Goal: Information Seeking & Learning: Learn about a topic

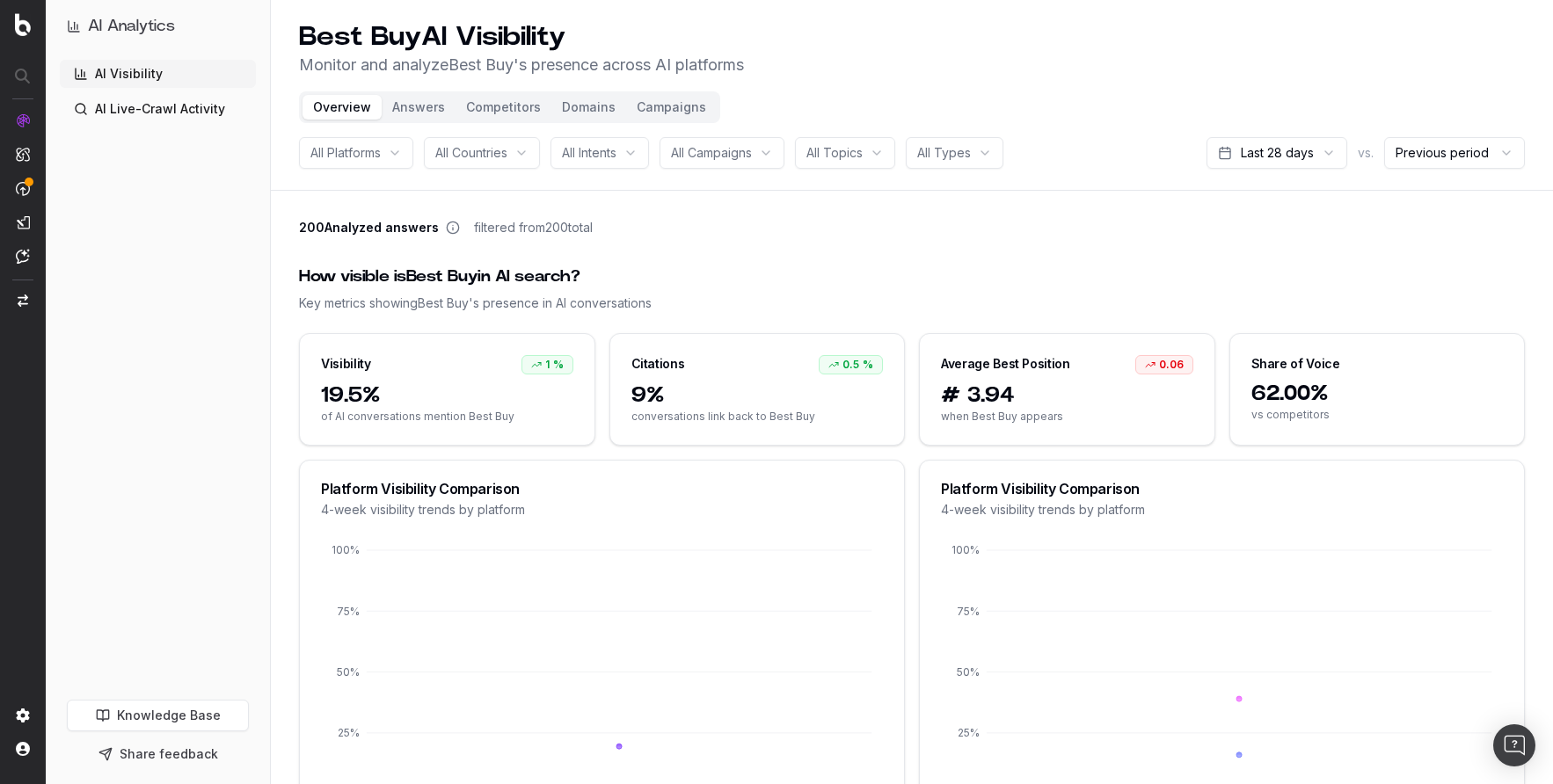
scroll to position [6, 0]
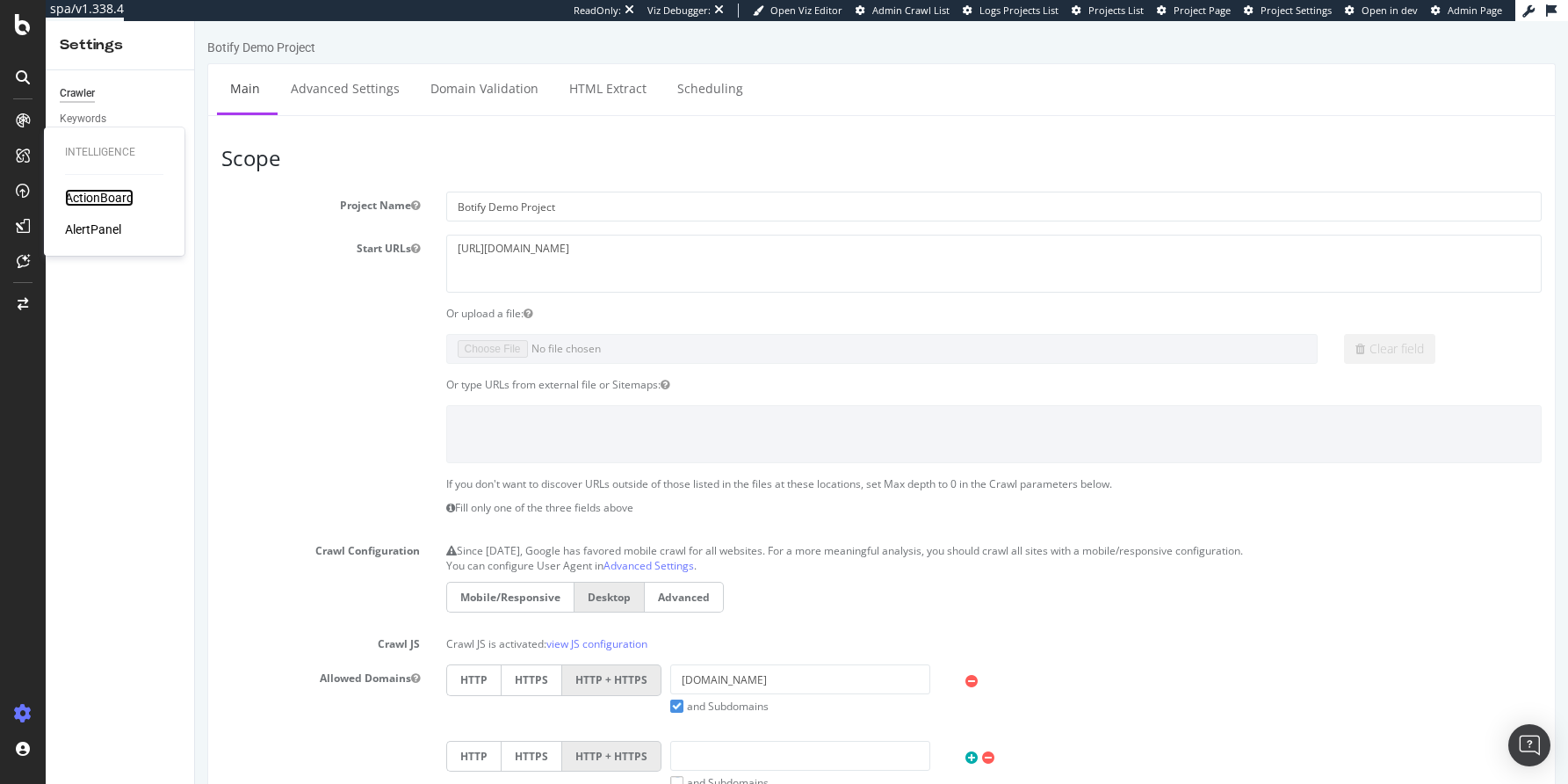
click at [85, 198] on div "ActionBoard" at bounding box center [99, 198] width 68 height 18
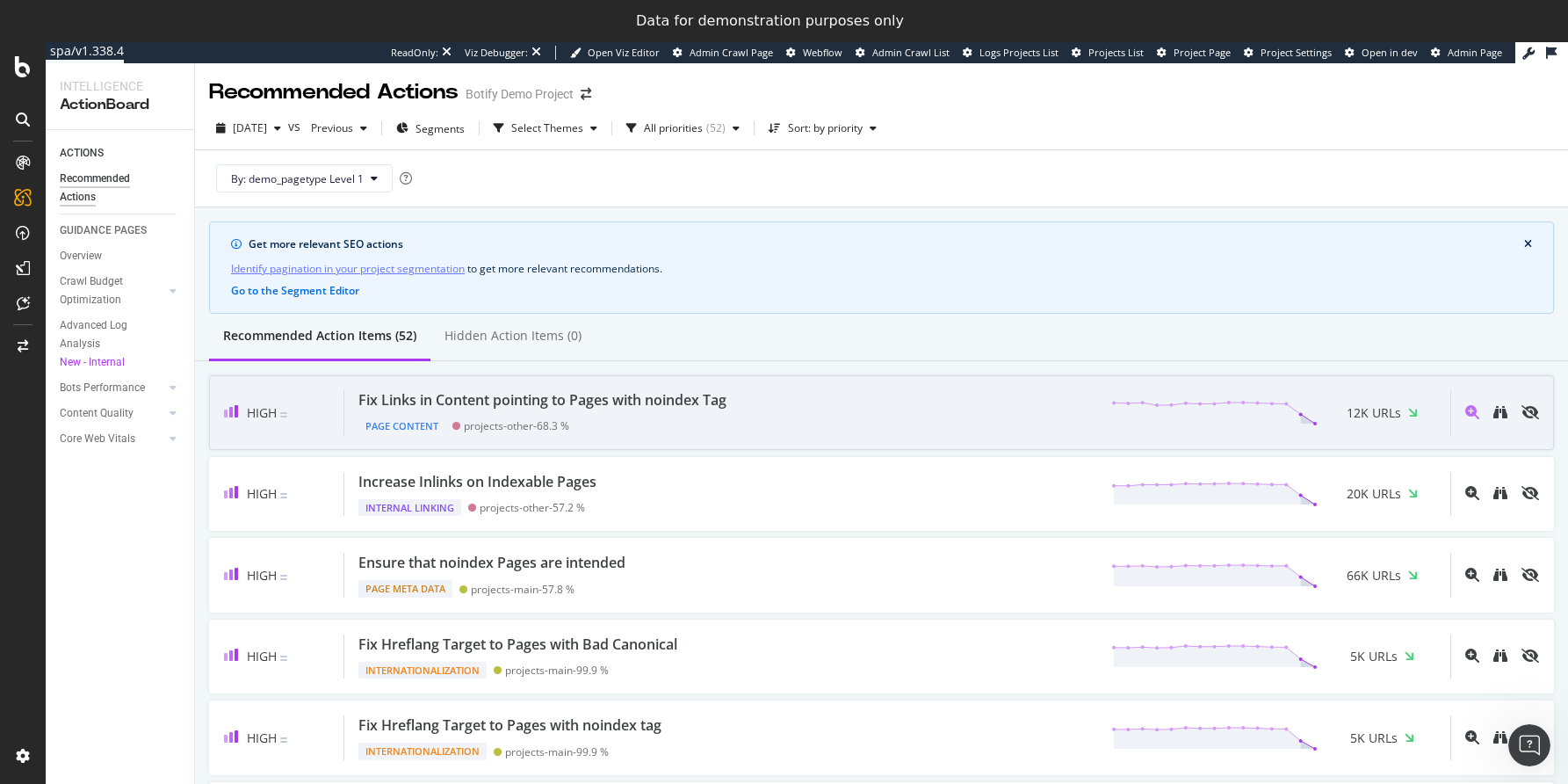
click at [602, 395] on div "Fix Links in Content pointing to Pages with noindex Tag" at bounding box center [542, 400] width 368 height 20
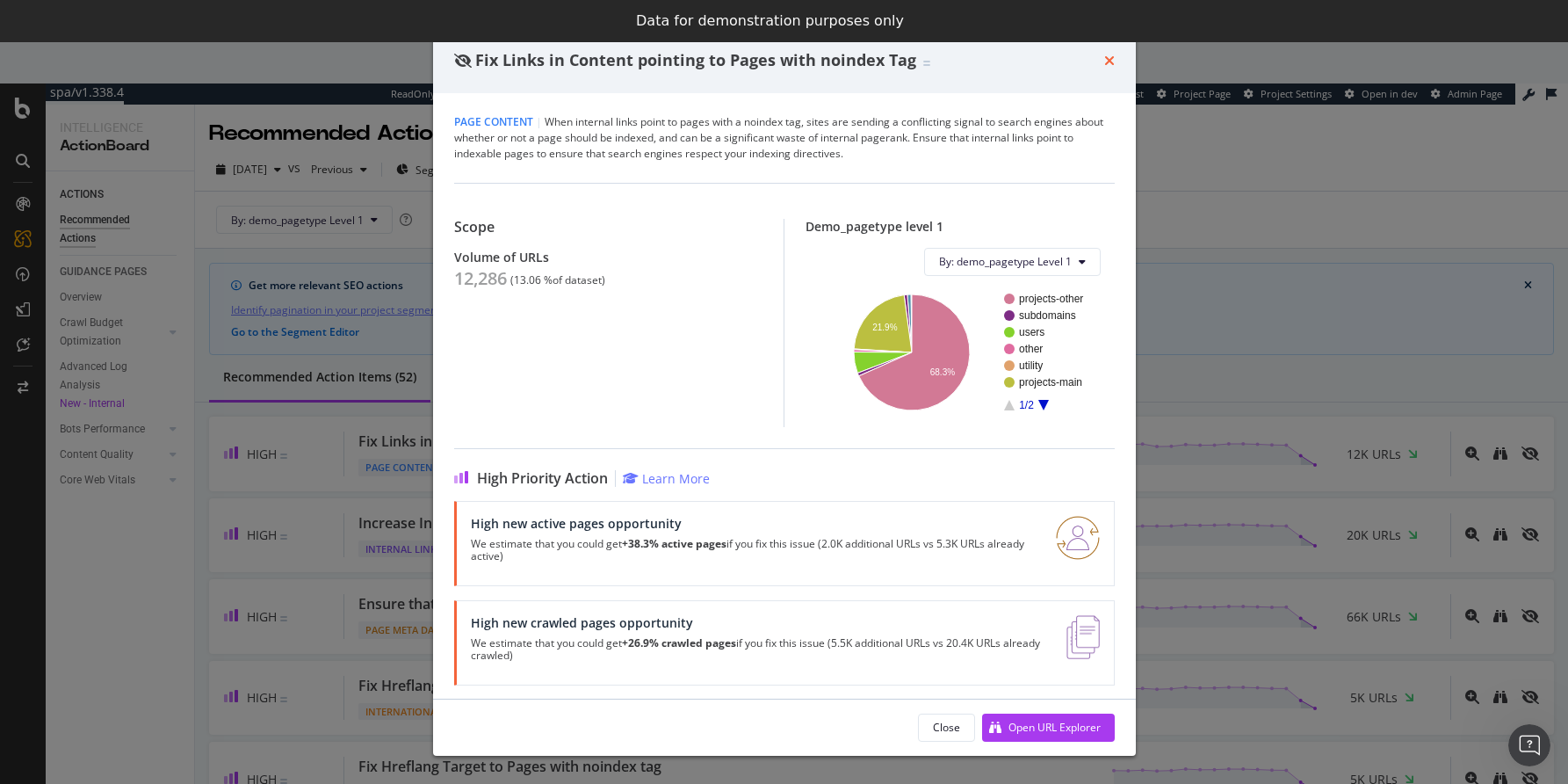
click at [1112, 63] on icon "times" at bounding box center [1109, 60] width 11 height 14
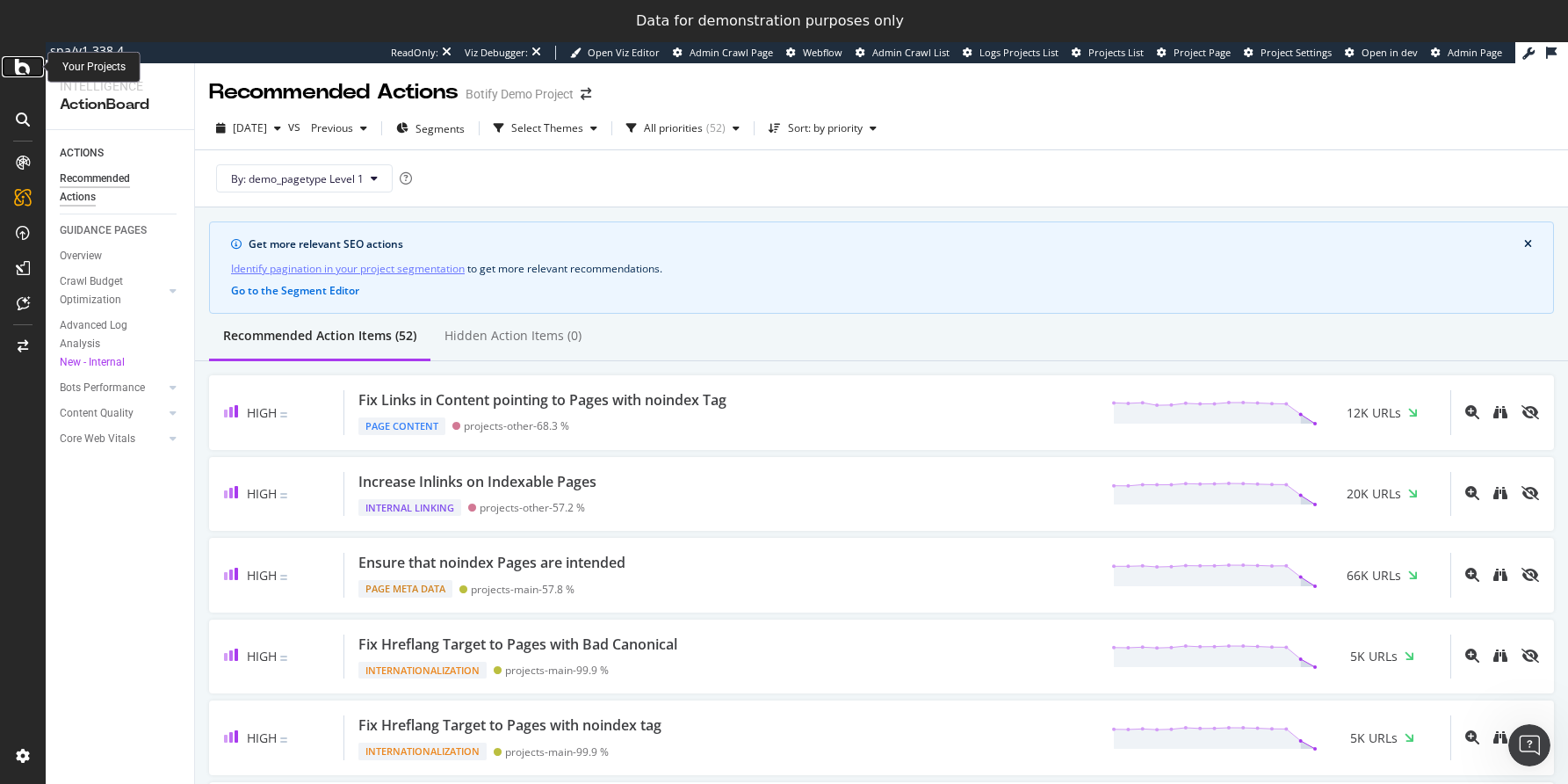
click at [29, 60] on icon at bounding box center [22, 67] width 16 height 21
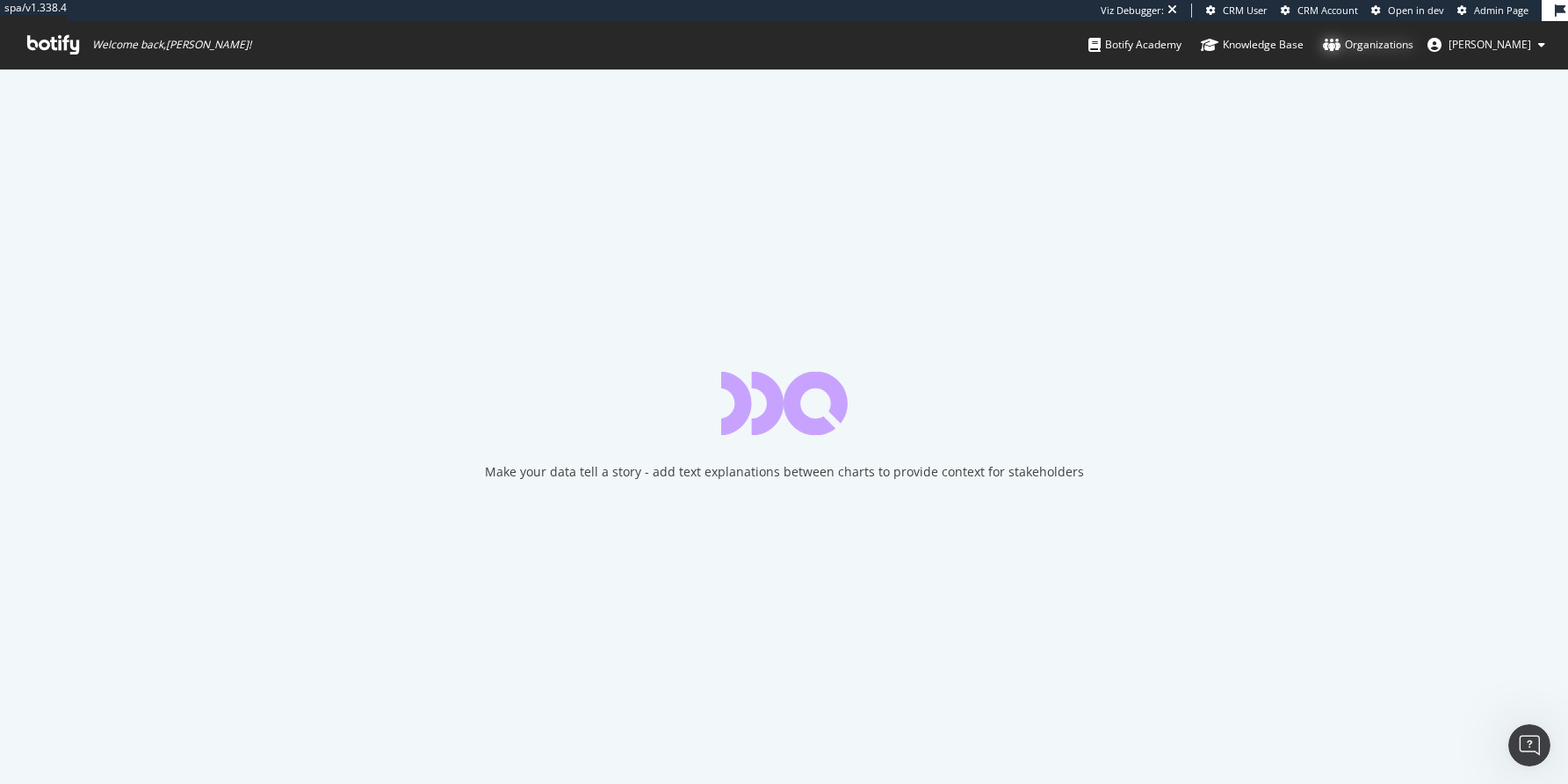
click at [1393, 41] on div "Organizations" at bounding box center [1367, 45] width 91 height 18
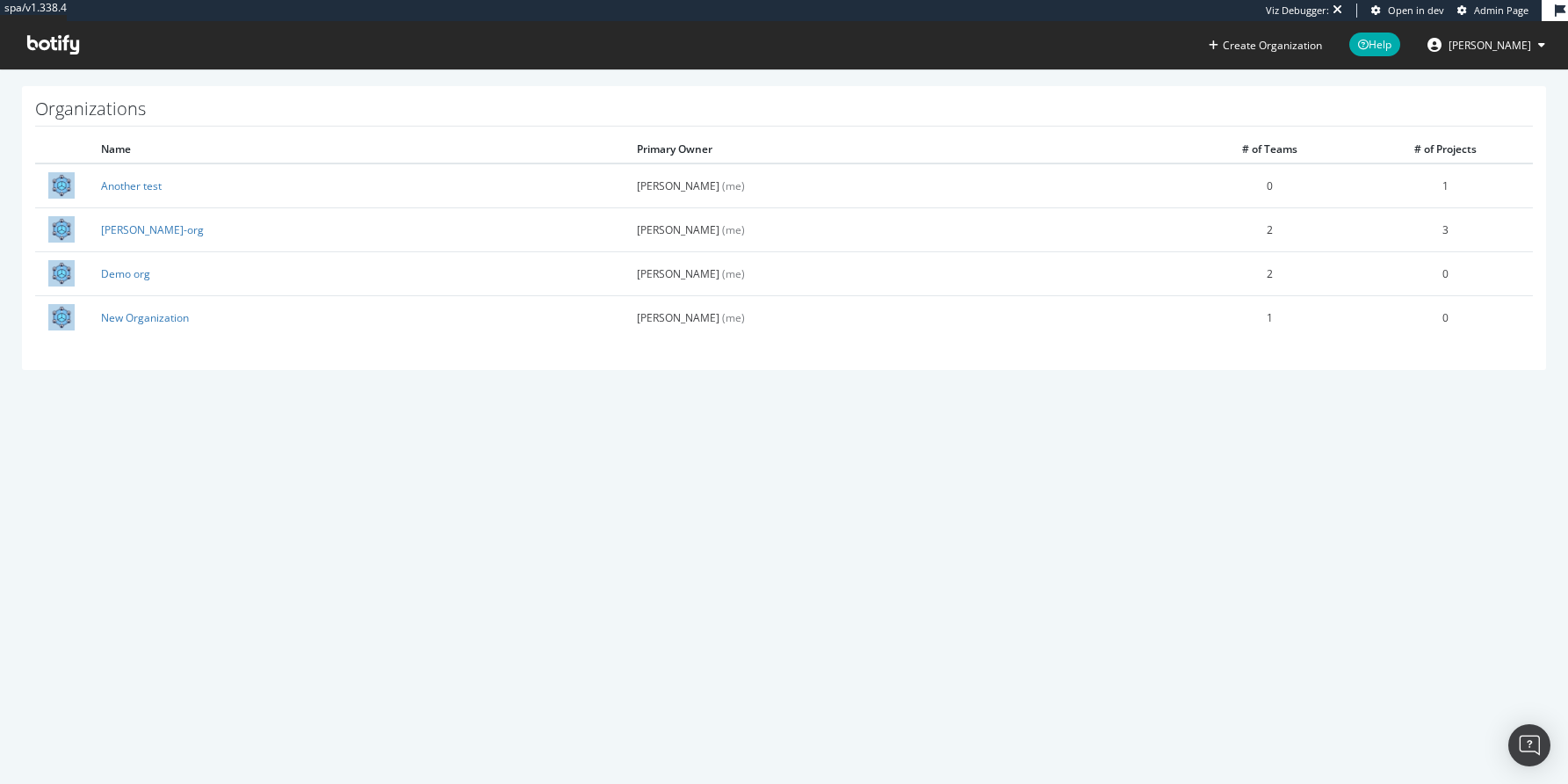
drag, startPoint x: 521, startPoint y: 22, endPoint x: 653, endPoint y: 43, distance: 133.7
click at [646, 41] on div "spa/v1.338.4 Viz Debugger: Open in dev Admin Page Create Organization Help [PER…" at bounding box center [784, 34] width 1568 height 68
click at [41, 50] on icon at bounding box center [53, 45] width 52 height 19
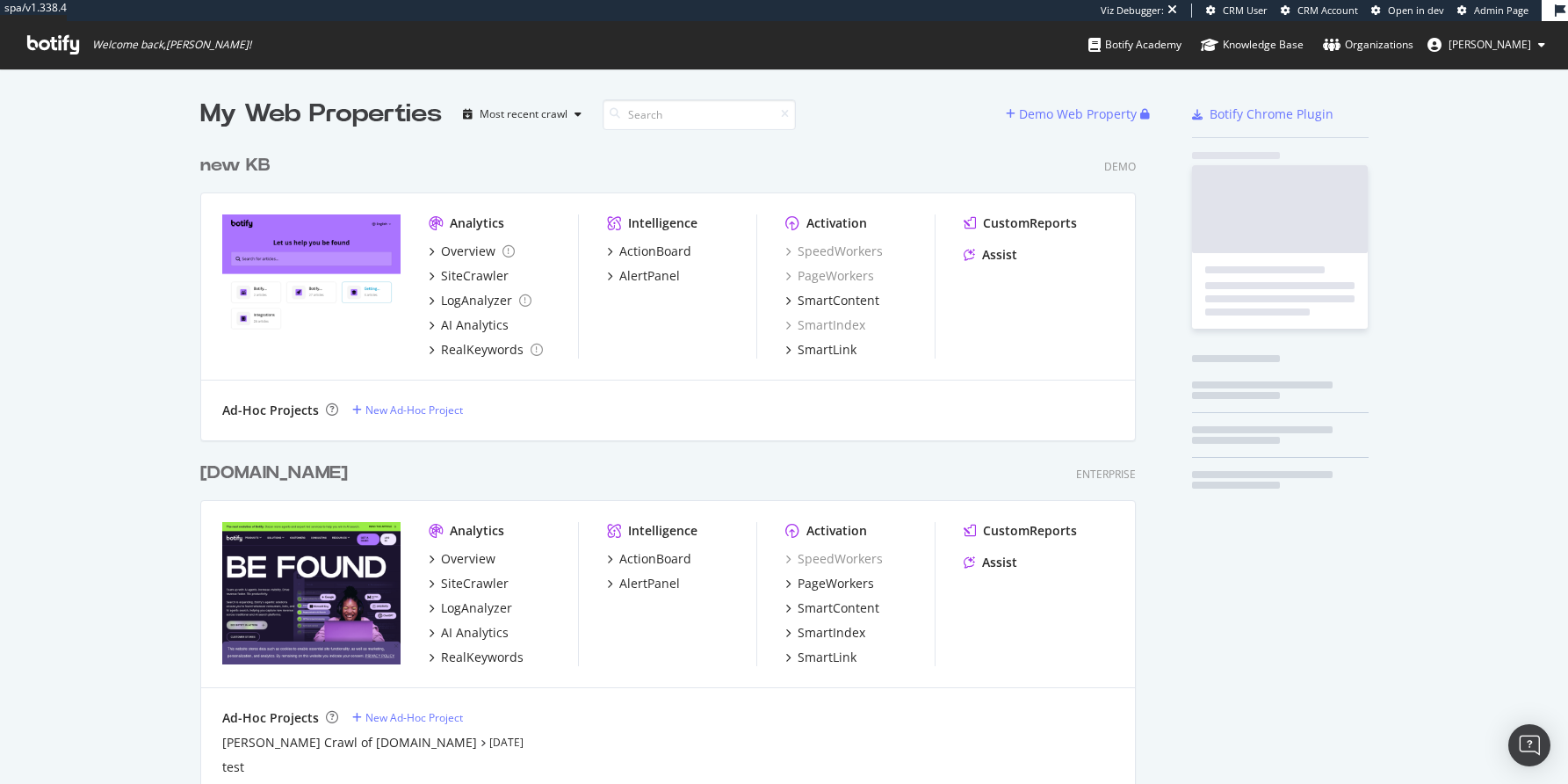
scroll to position [2987, 931]
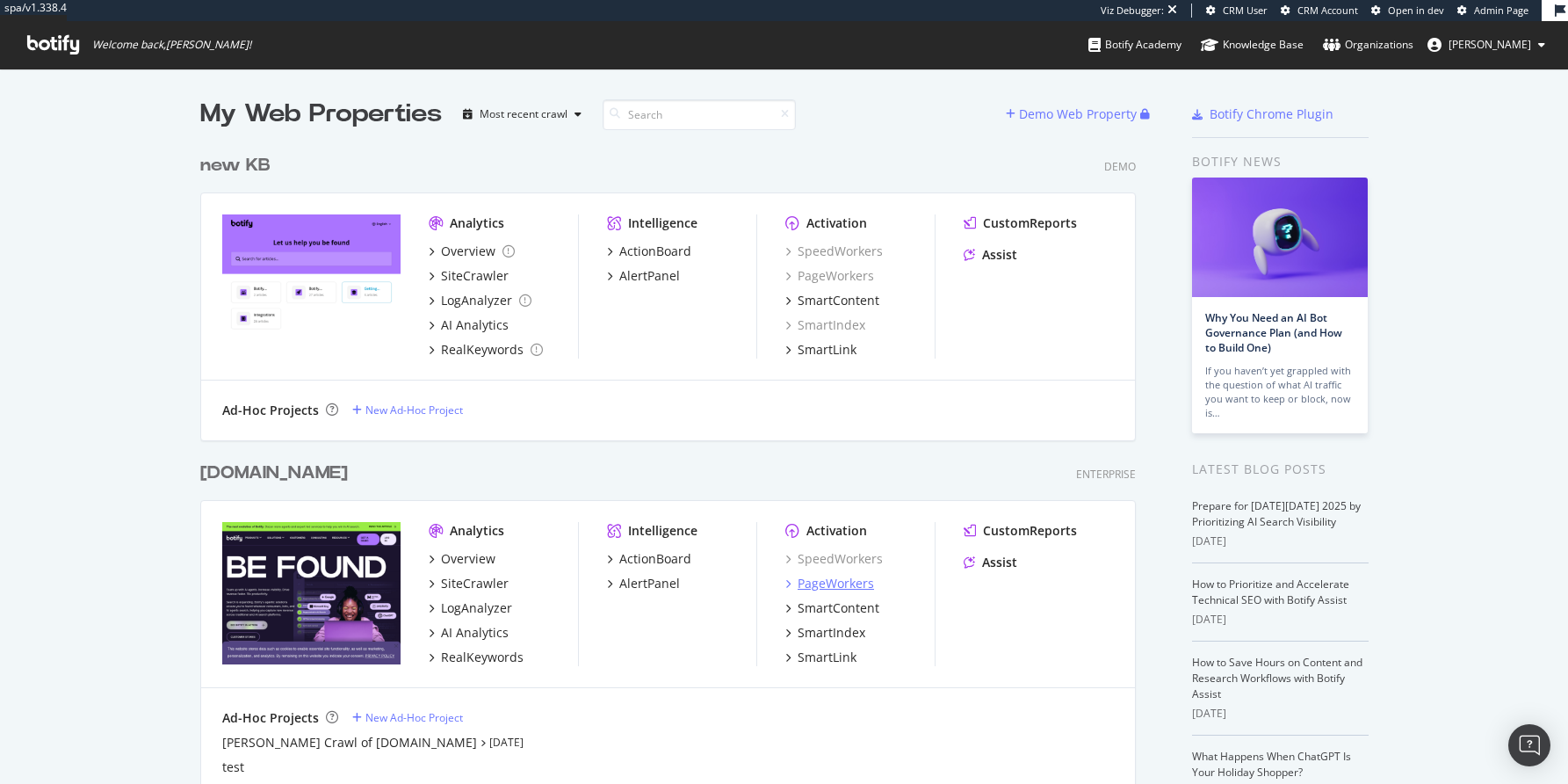
click at [810, 579] on div "PageWorkers" at bounding box center [835, 583] width 77 height 18
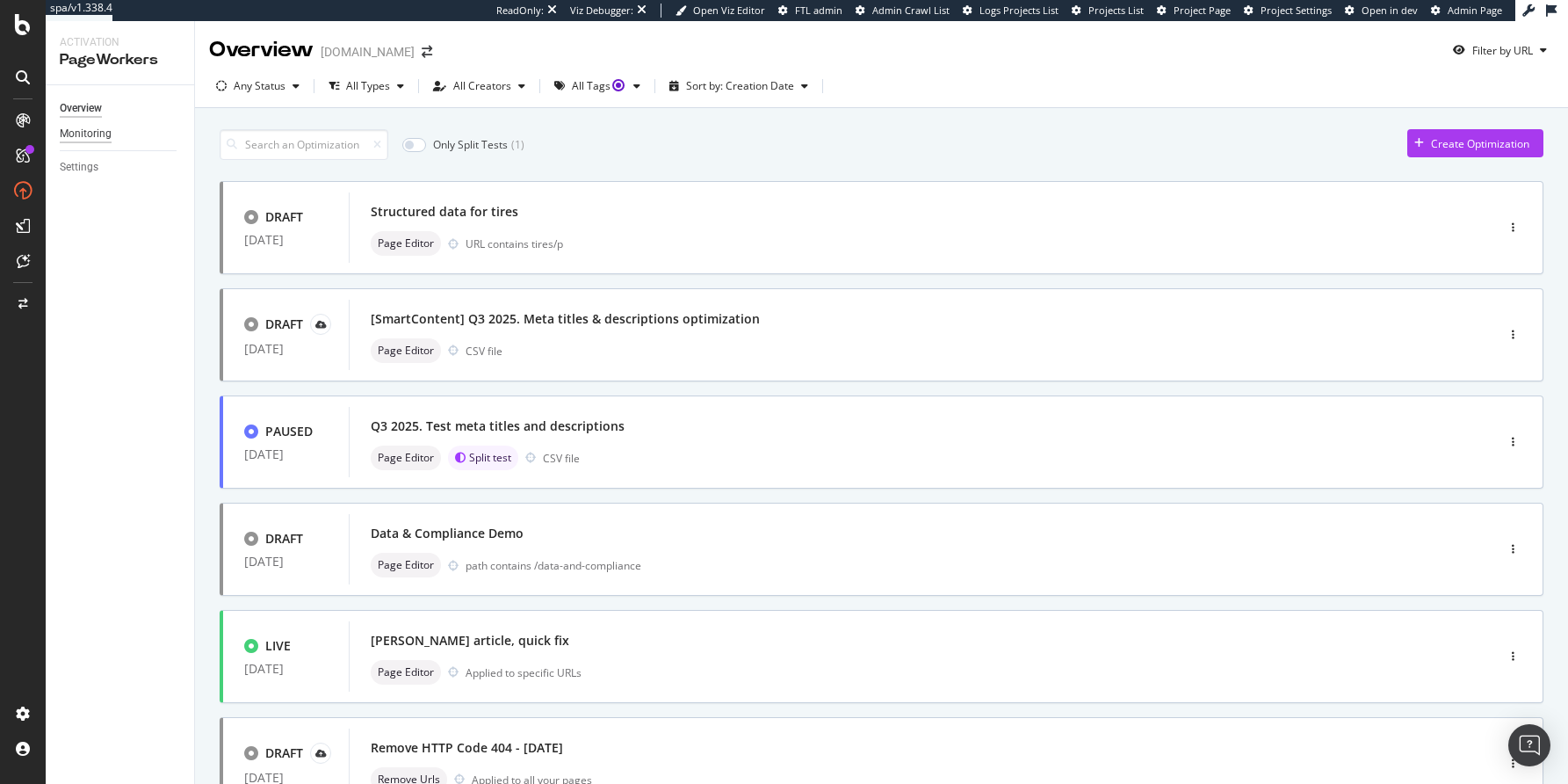
click at [89, 131] on div "Monitoring" at bounding box center [85, 133] width 52 height 19
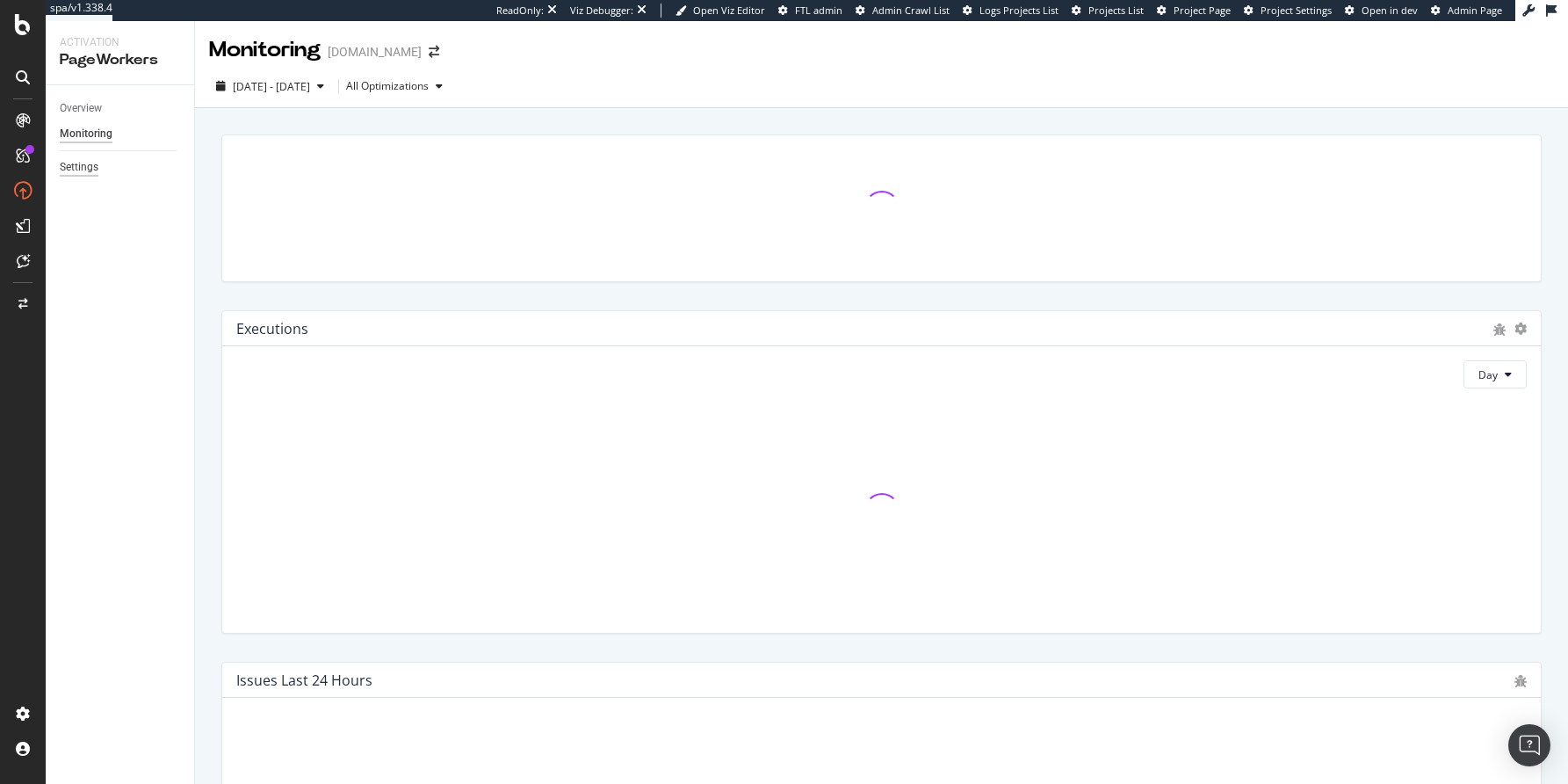
click at [85, 168] on div "Settings" at bounding box center [79, 167] width 39 height 19
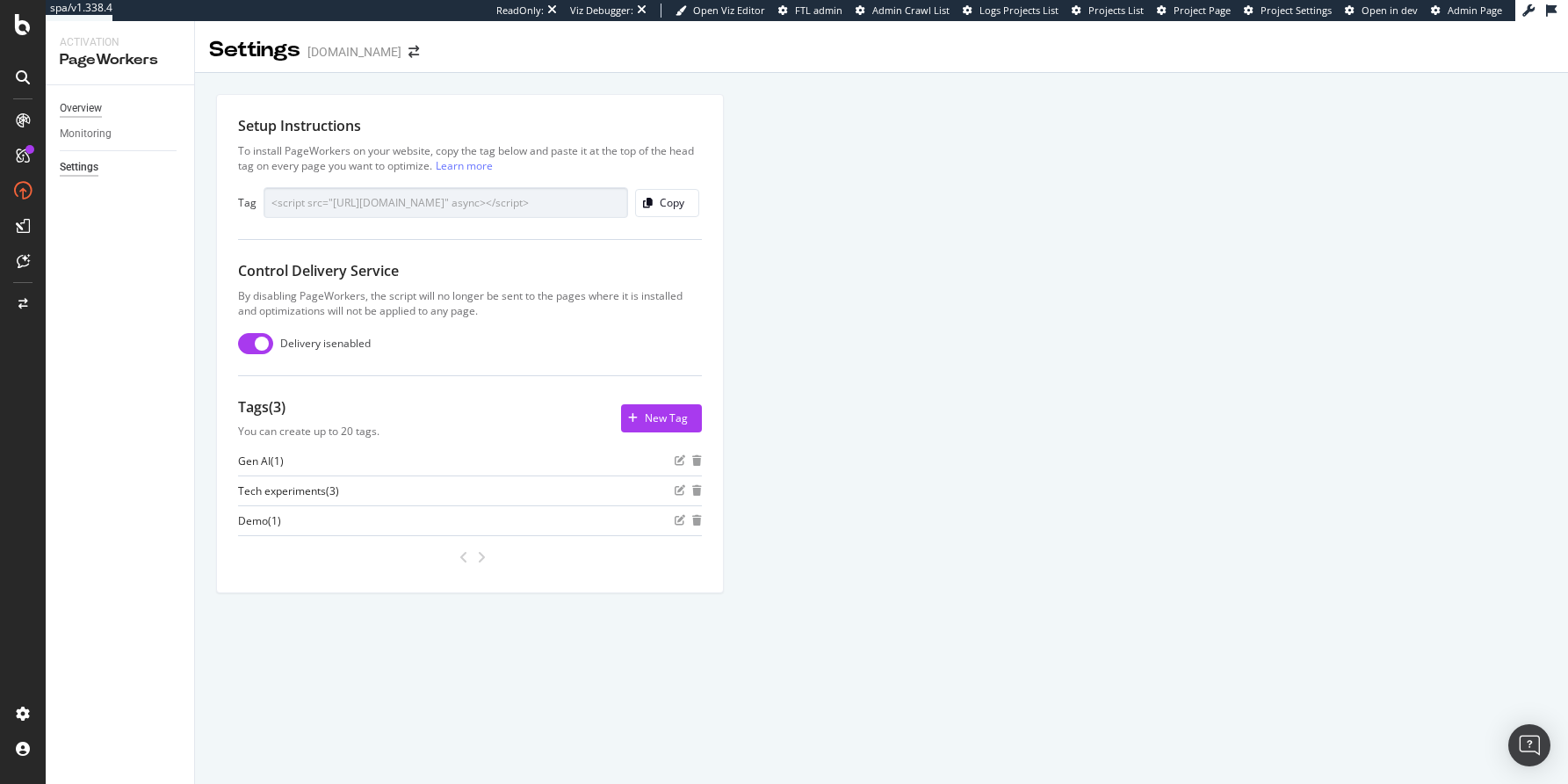
click at [74, 108] on div "Overview" at bounding box center [80, 108] width 42 height 19
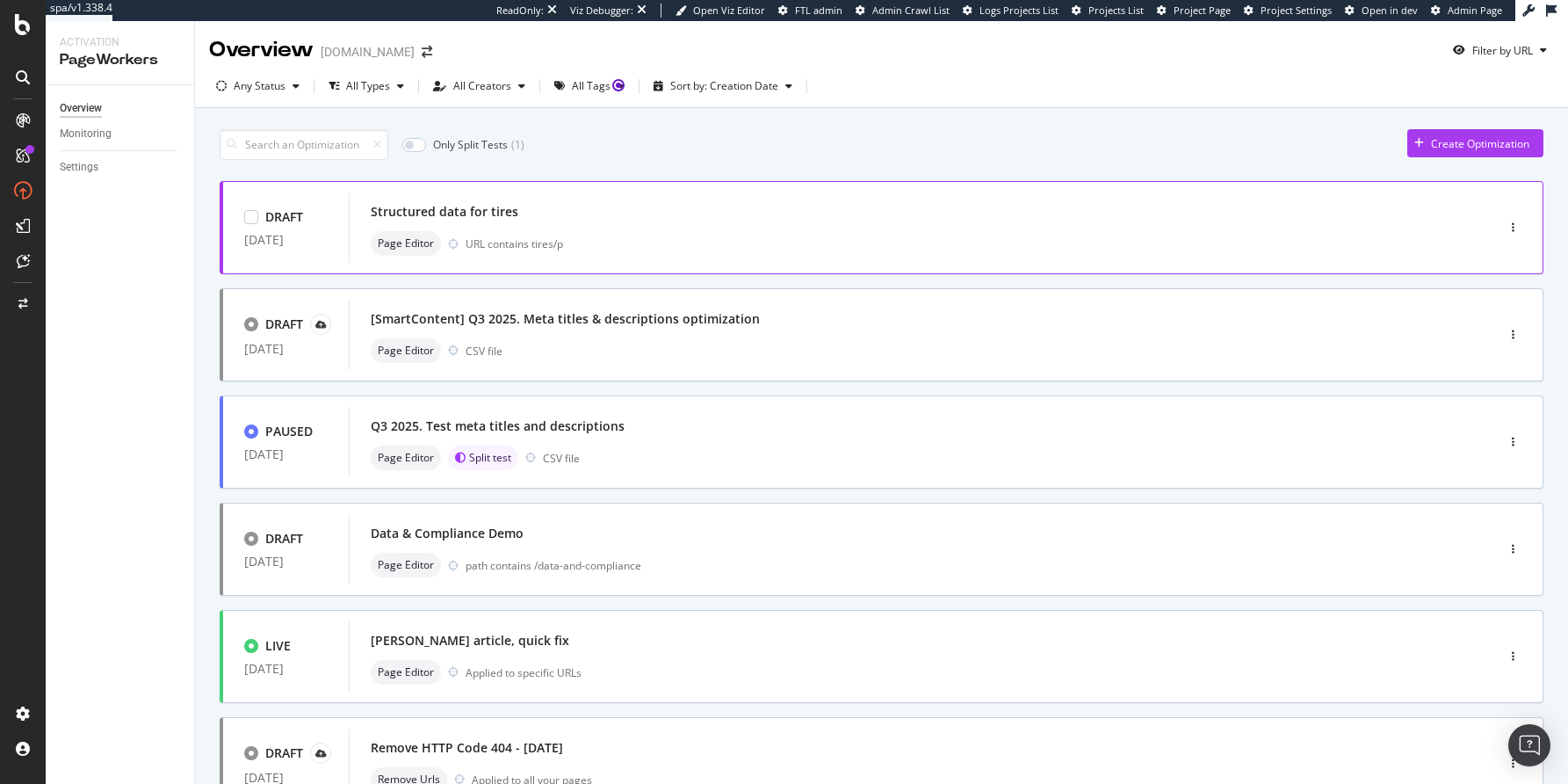
click at [478, 211] on div "Structured data for tires" at bounding box center [445, 211] width 148 height 18
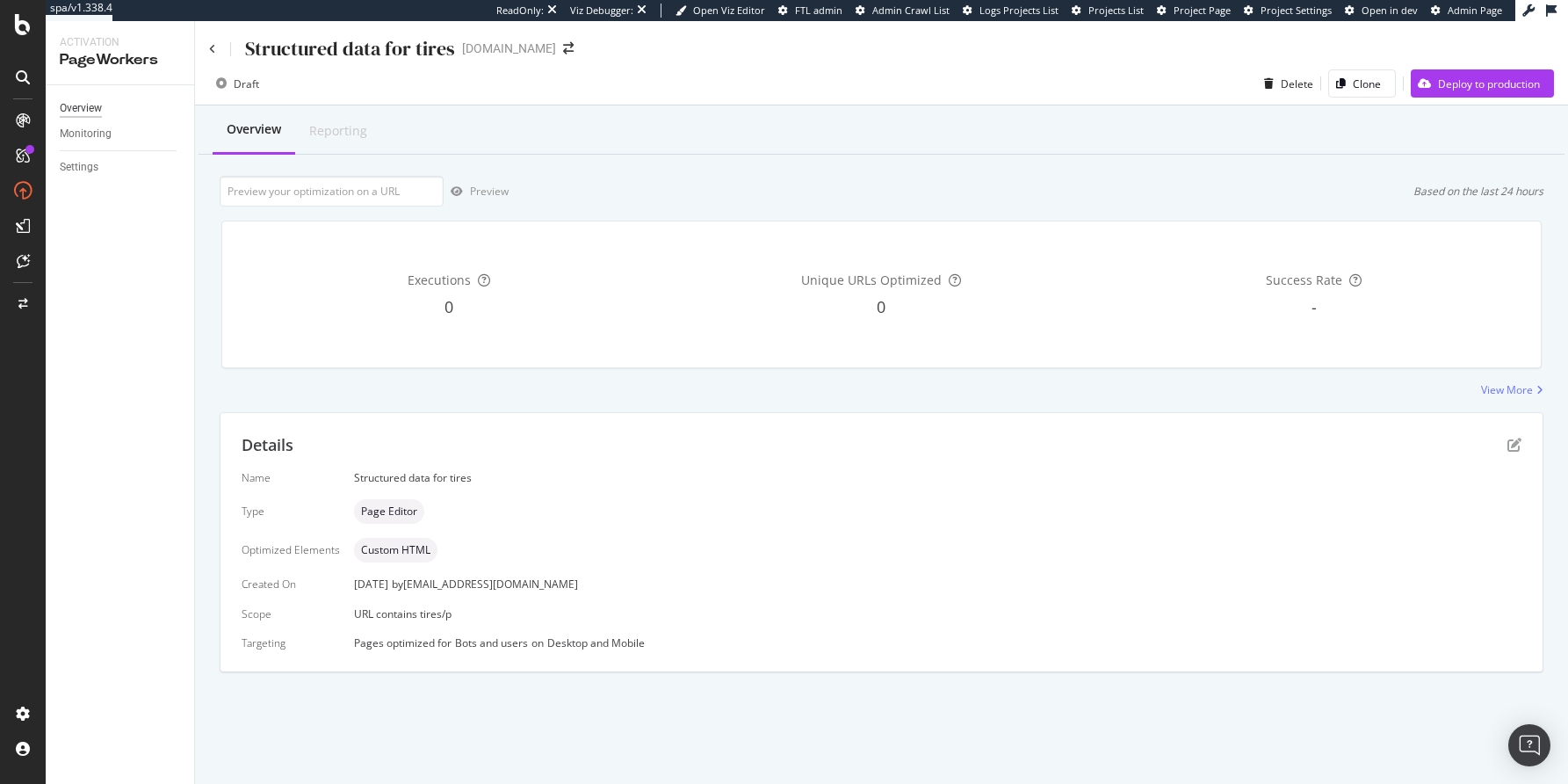
click at [80, 108] on div "Overview" at bounding box center [80, 108] width 42 height 19
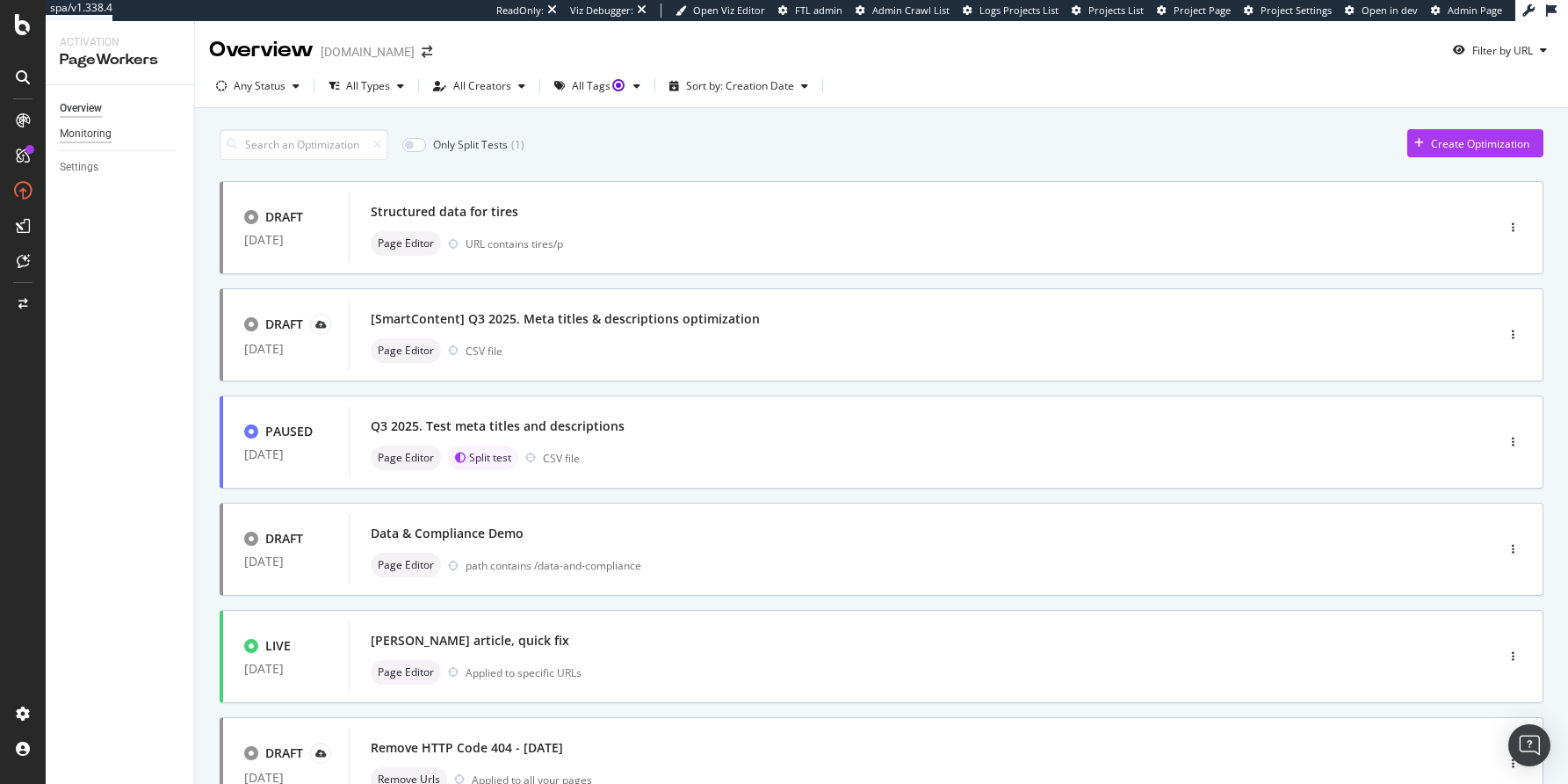
click at [84, 132] on div "Monitoring" at bounding box center [85, 133] width 52 height 19
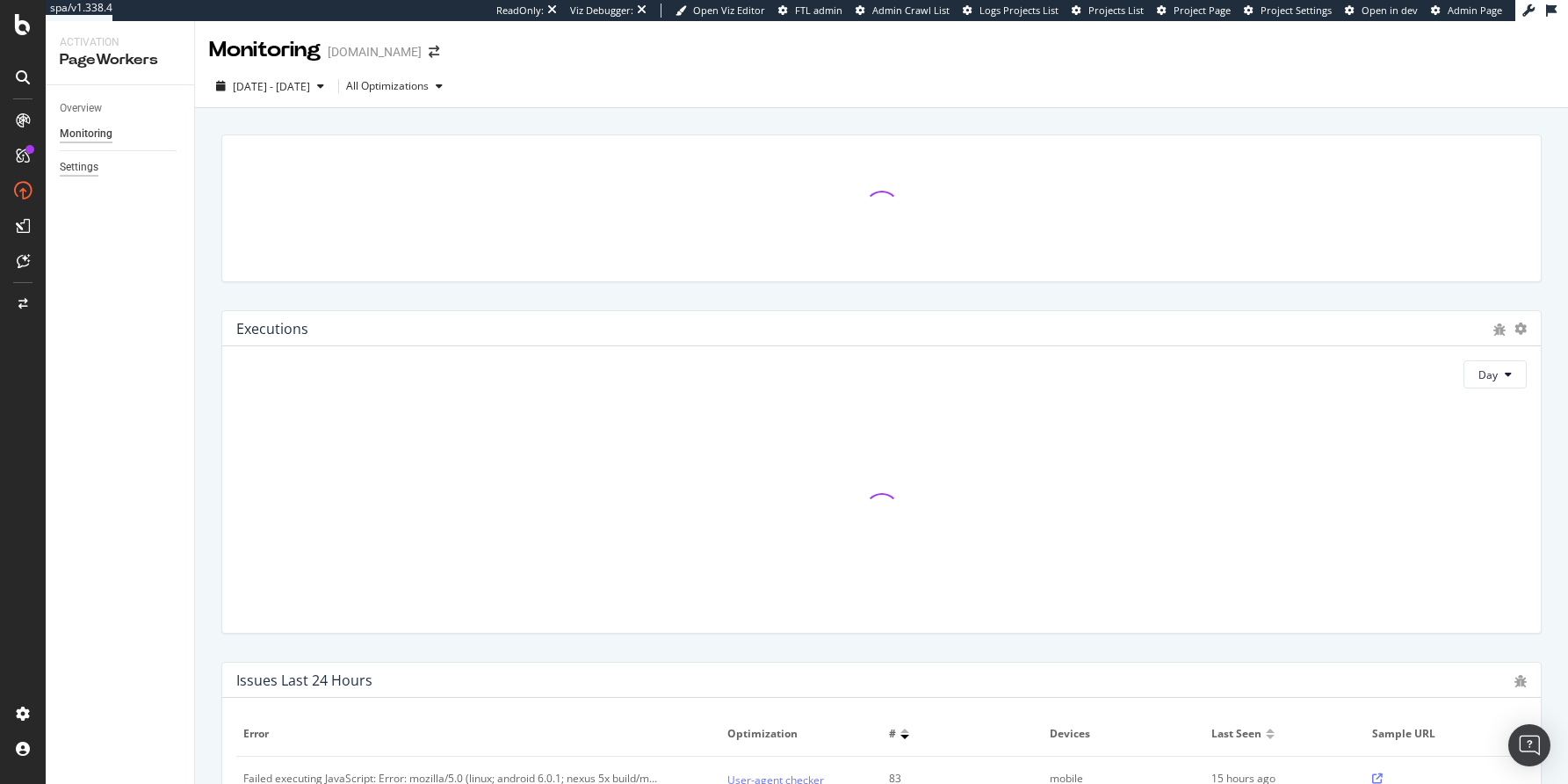
click at [80, 167] on div "Settings" at bounding box center [79, 167] width 39 height 19
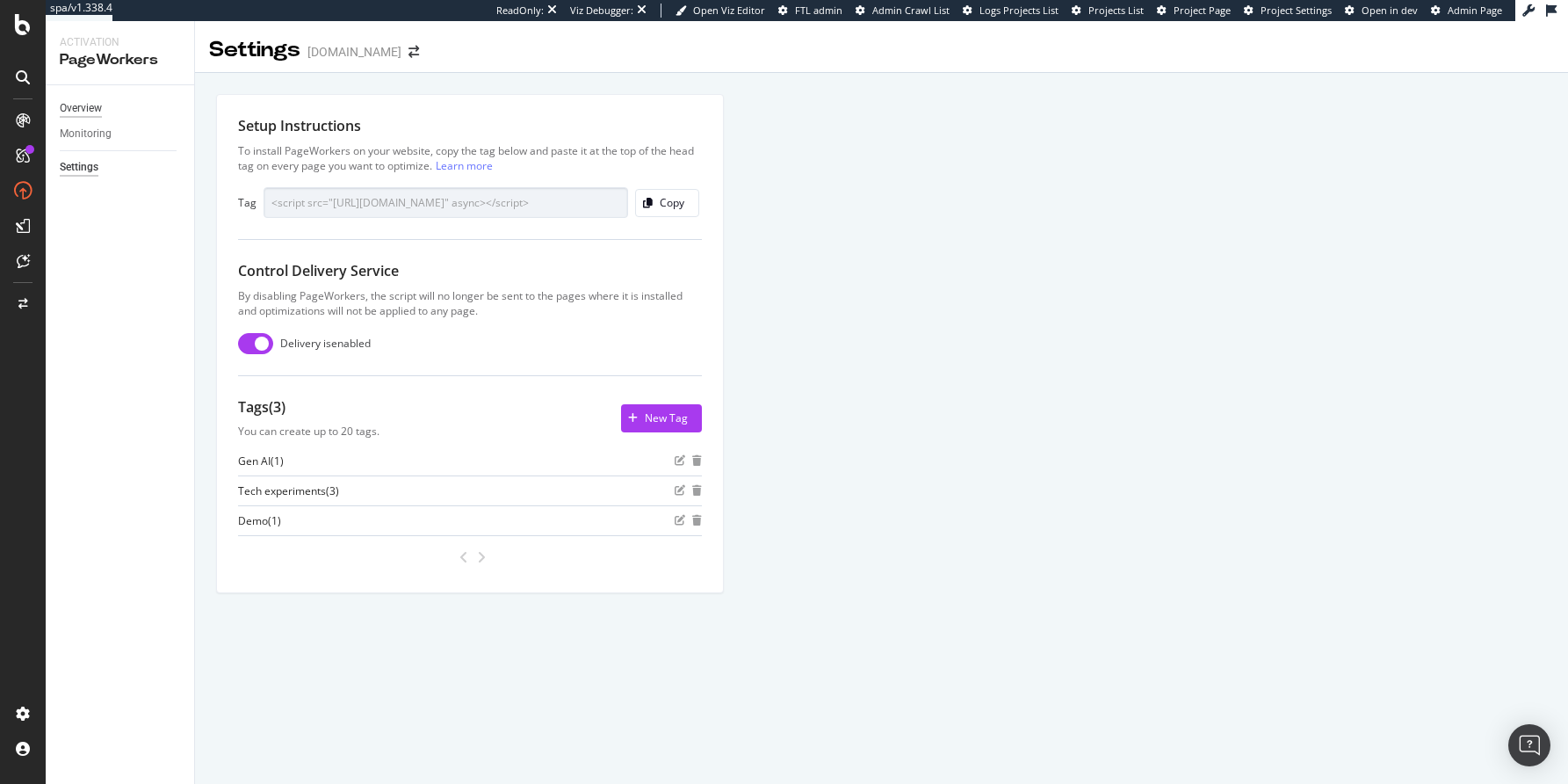
click at [75, 108] on div "Overview" at bounding box center [80, 108] width 42 height 19
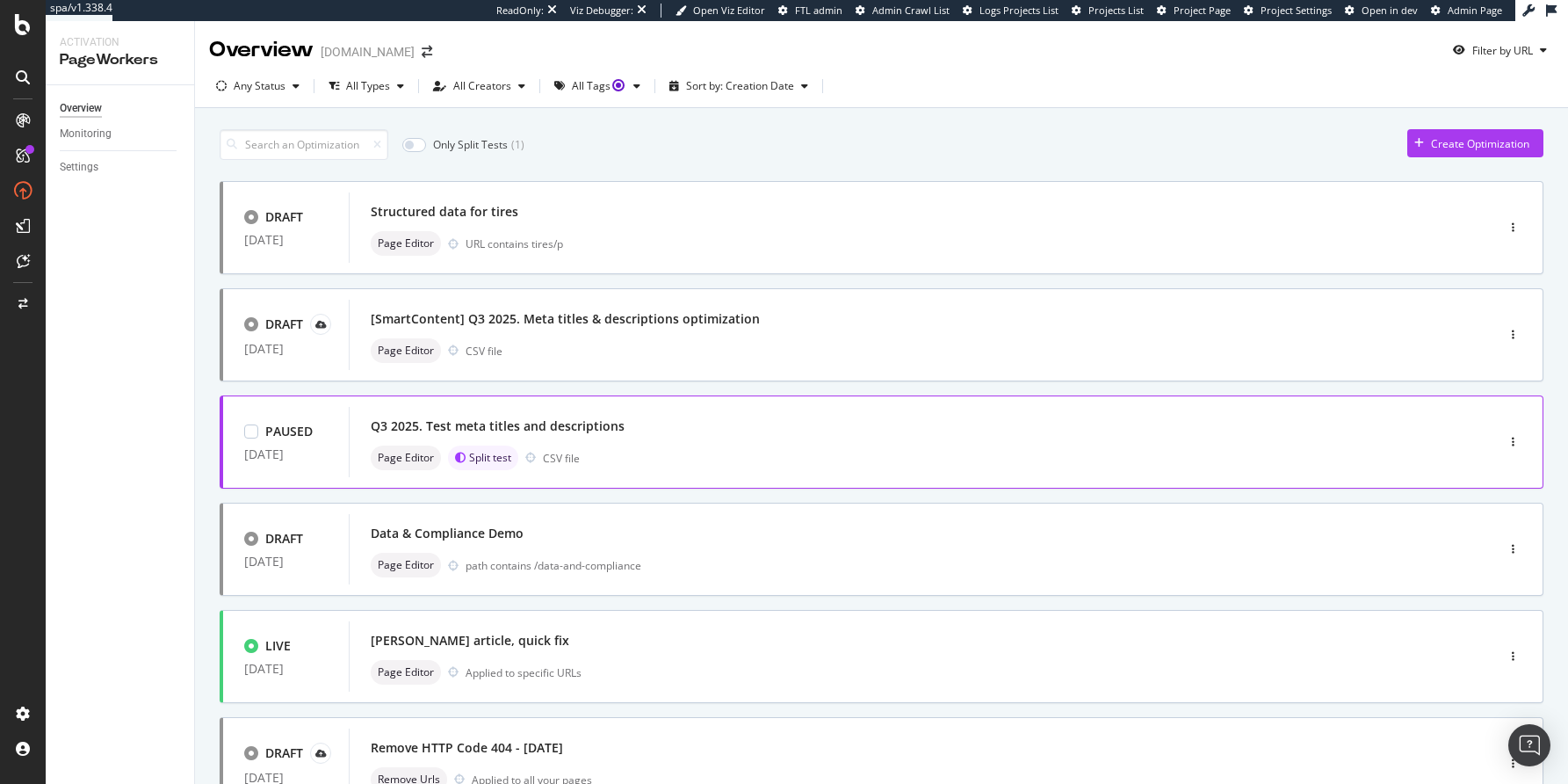
click at [640, 431] on div "Q3 2025. Test meta titles and descriptions" at bounding box center [895, 426] width 1049 height 24
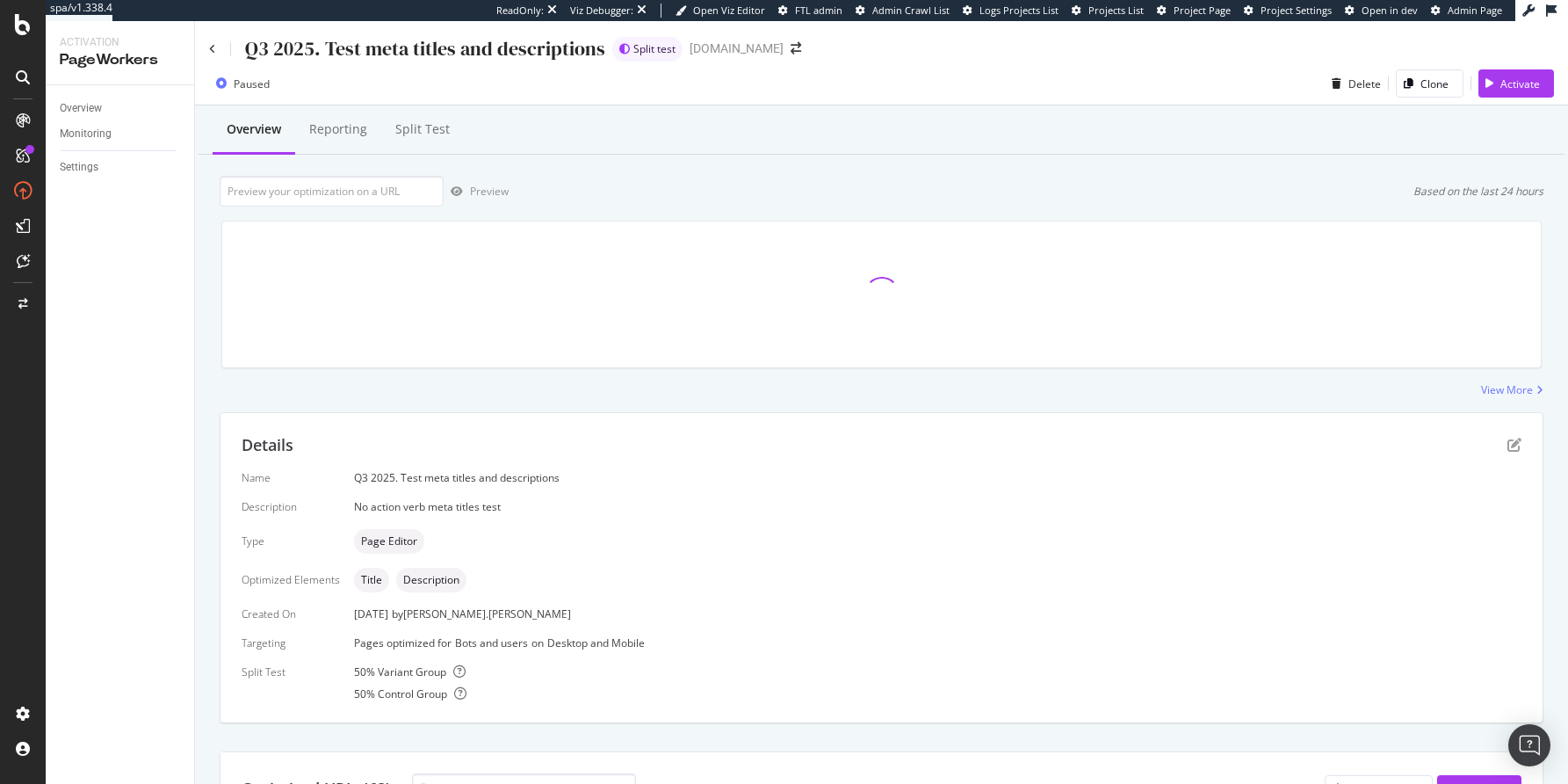
scroll to position [18, 0]
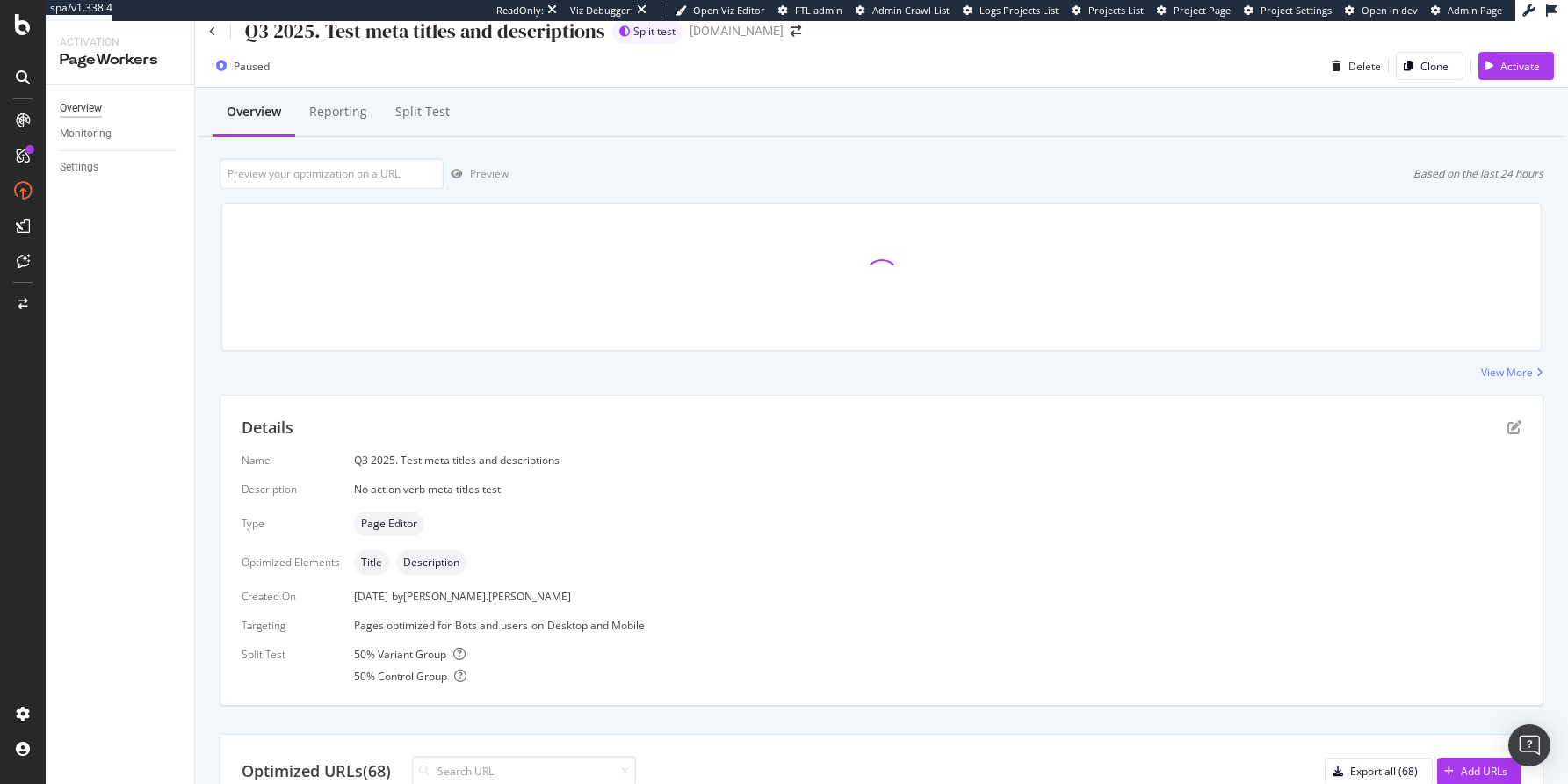
click at [76, 105] on div "Overview" at bounding box center [80, 108] width 42 height 19
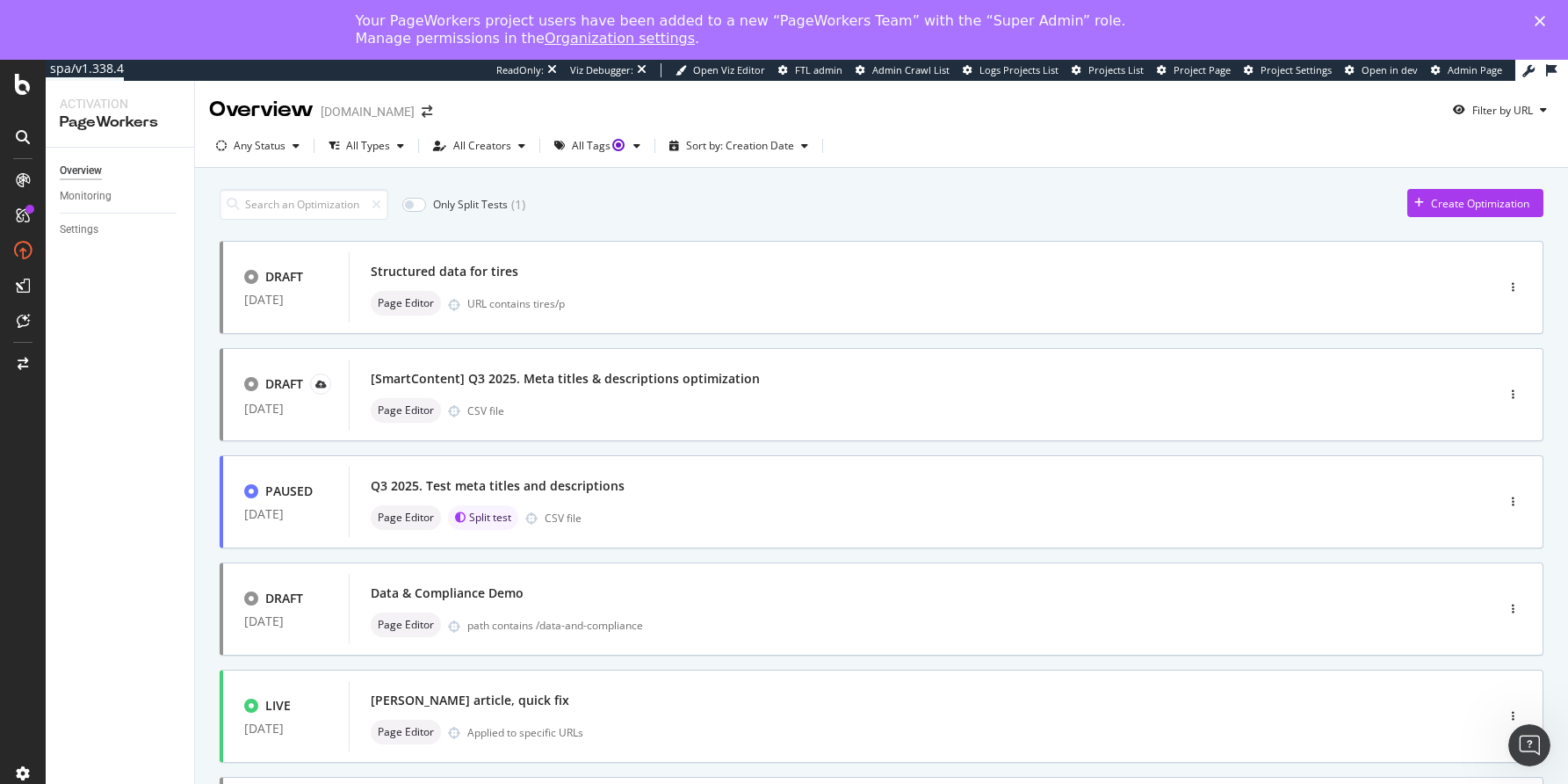
click at [545, 41] on link "Organization settings" at bounding box center [620, 38] width 150 height 17
click at [545, 43] on link "Organization settings" at bounding box center [620, 38] width 150 height 17
click at [14, 83] on div at bounding box center [22, 85] width 42 height 21
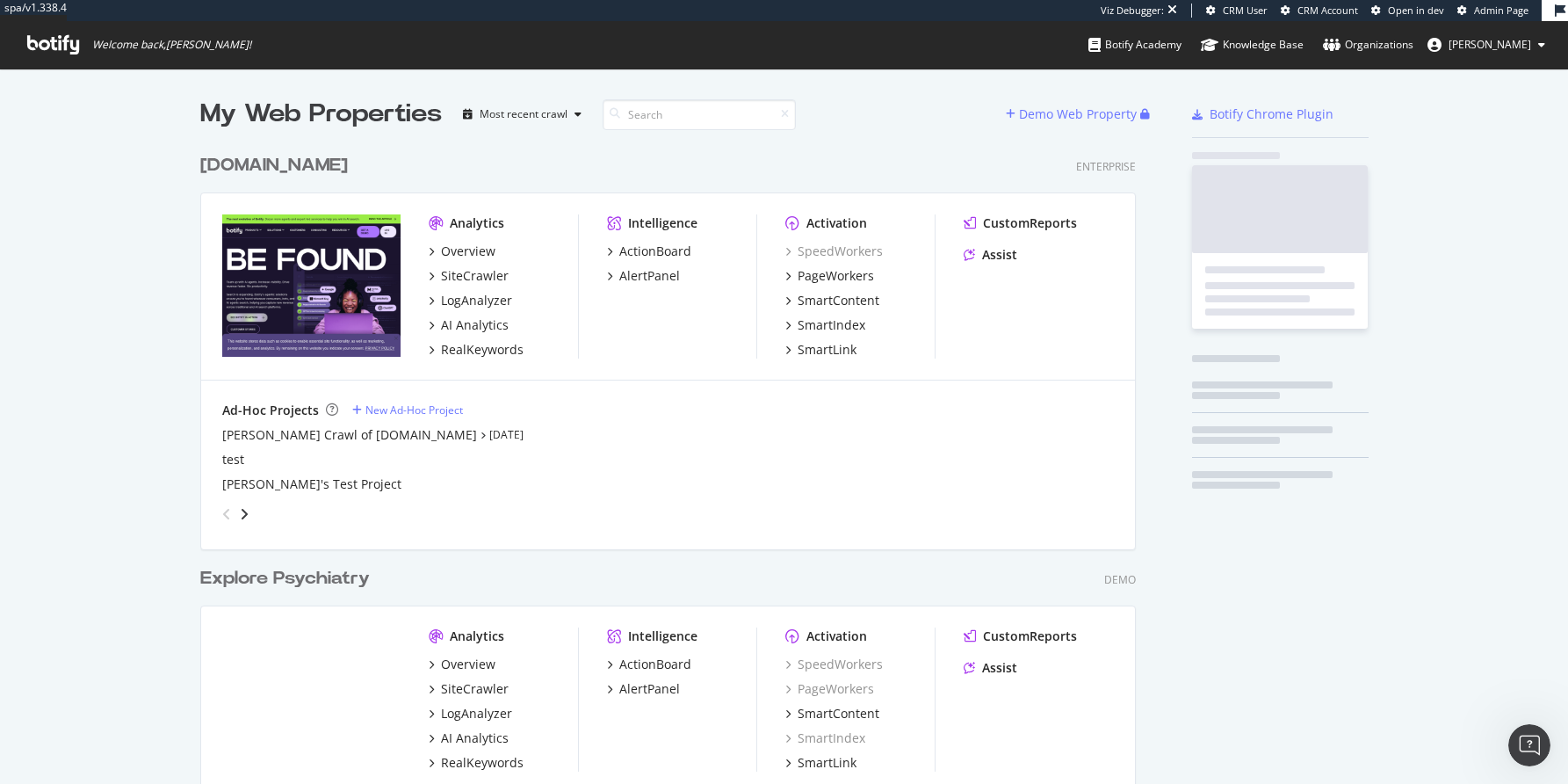
scroll to position [704, 931]
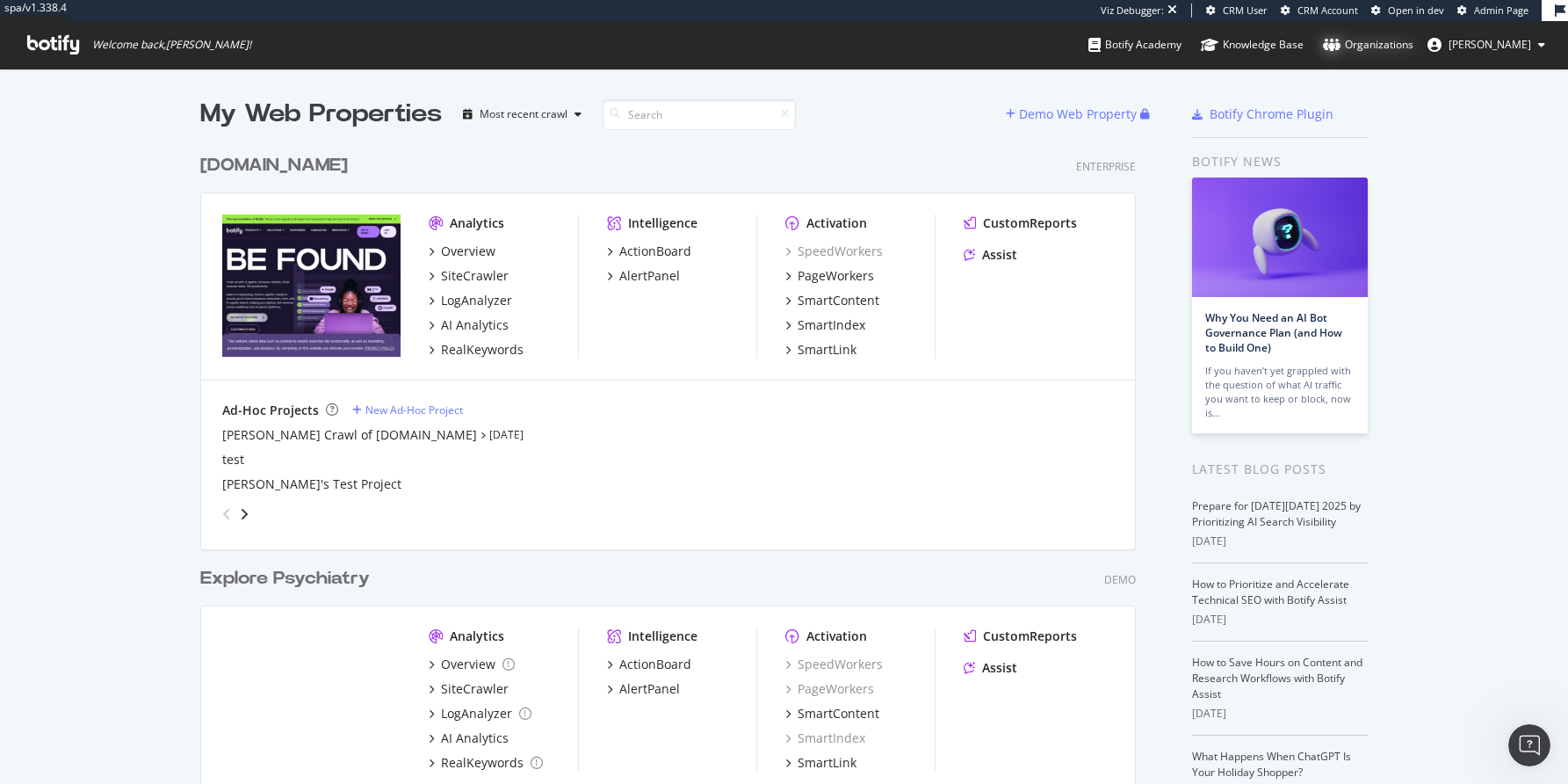
click at [1409, 40] on div "Organizations" at bounding box center [1367, 45] width 91 height 18
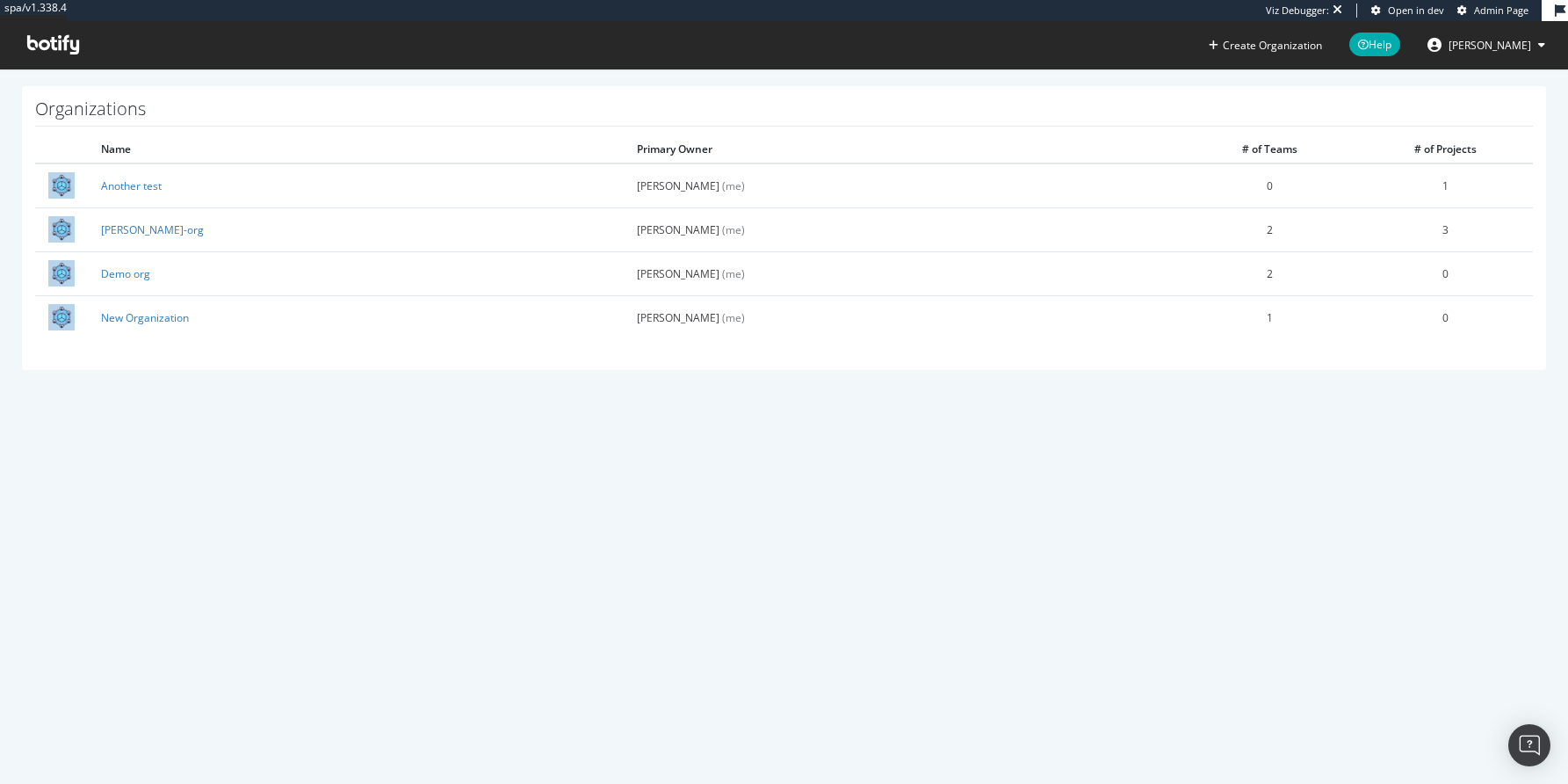
click at [44, 49] on icon at bounding box center [53, 45] width 52 height 19
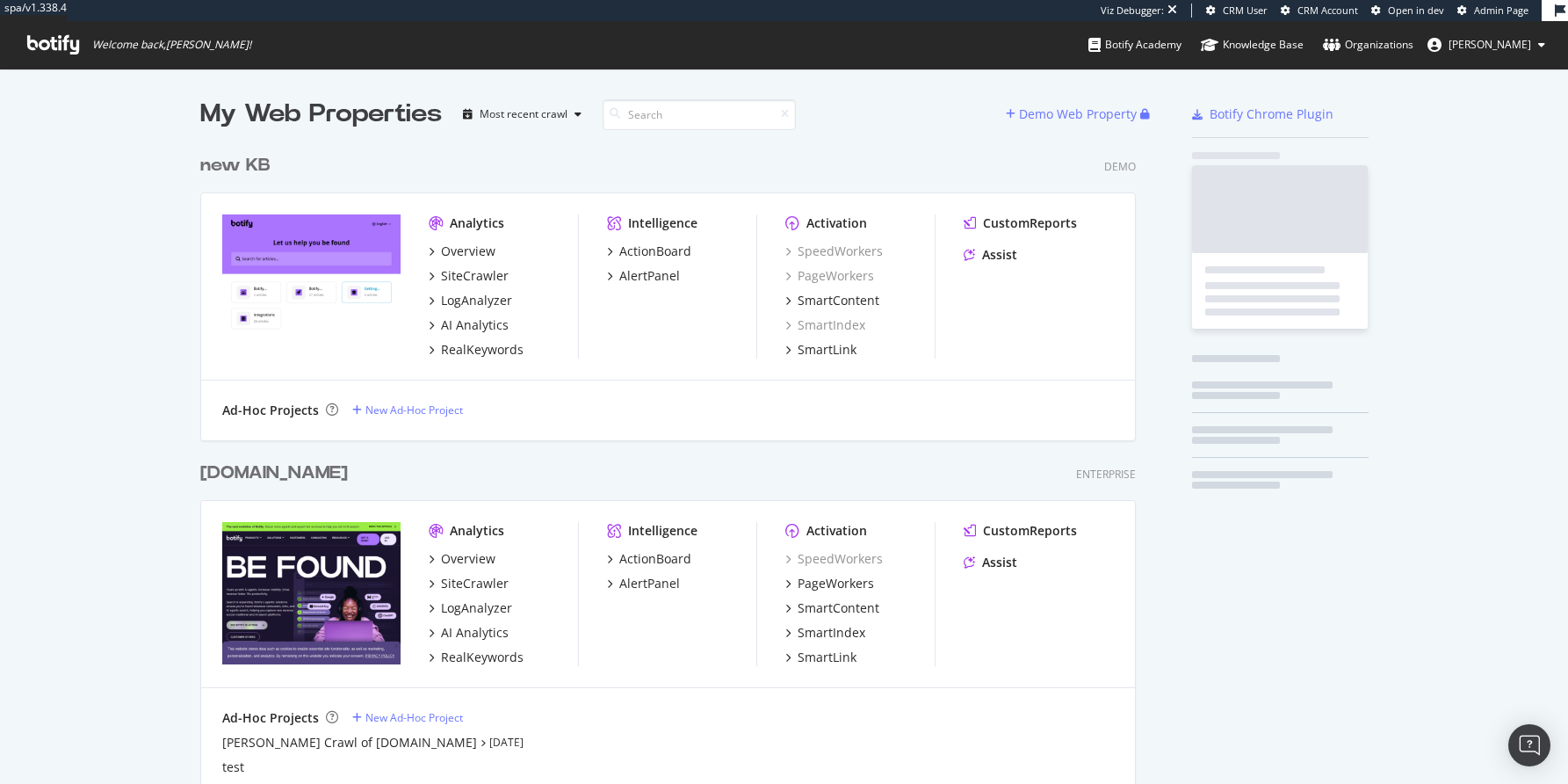
scroll to position [2987, 931]
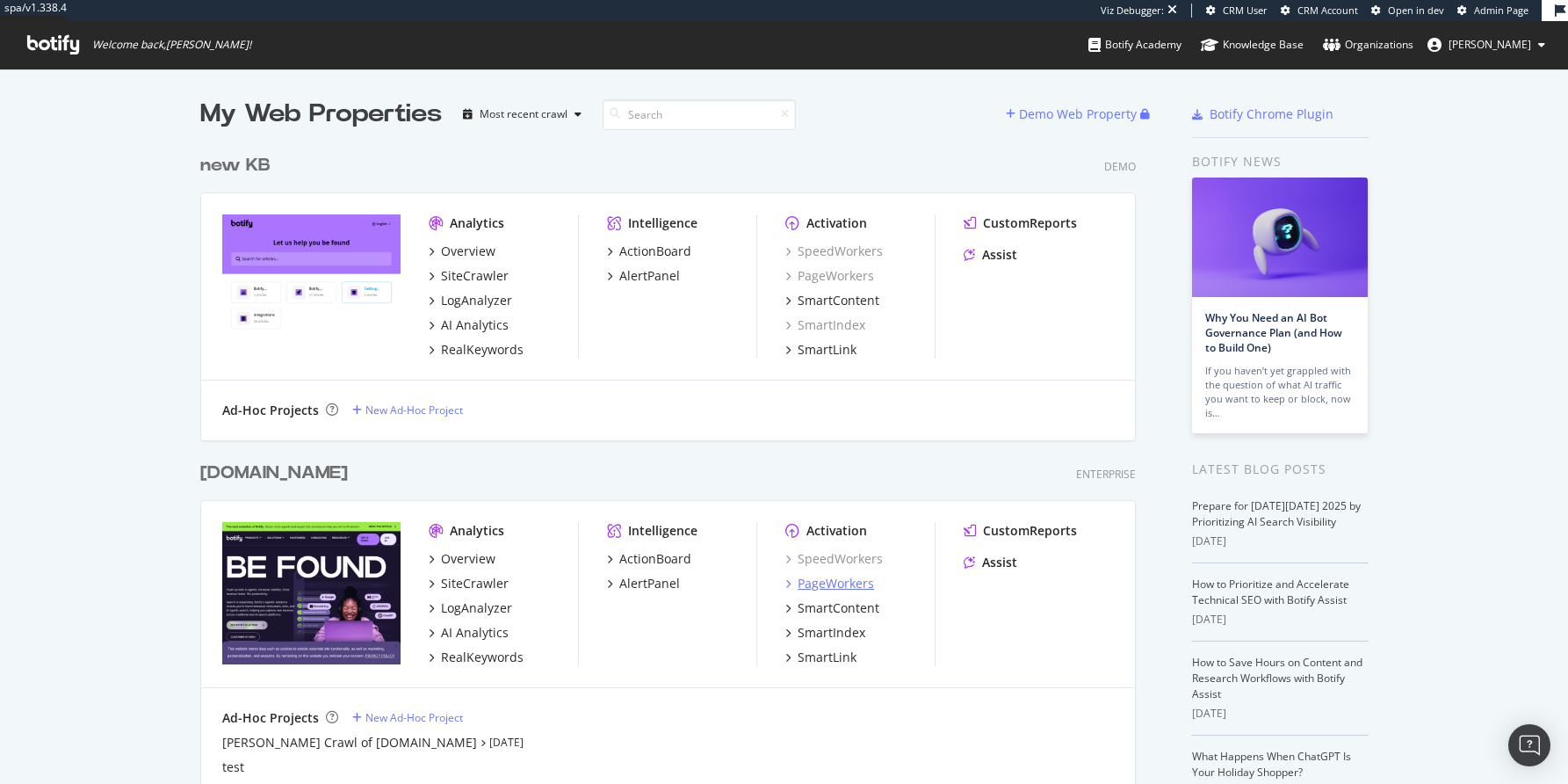
click at [832, 585] on div "PageWorkers" at bounding box center [835, 583] width 77 height 18
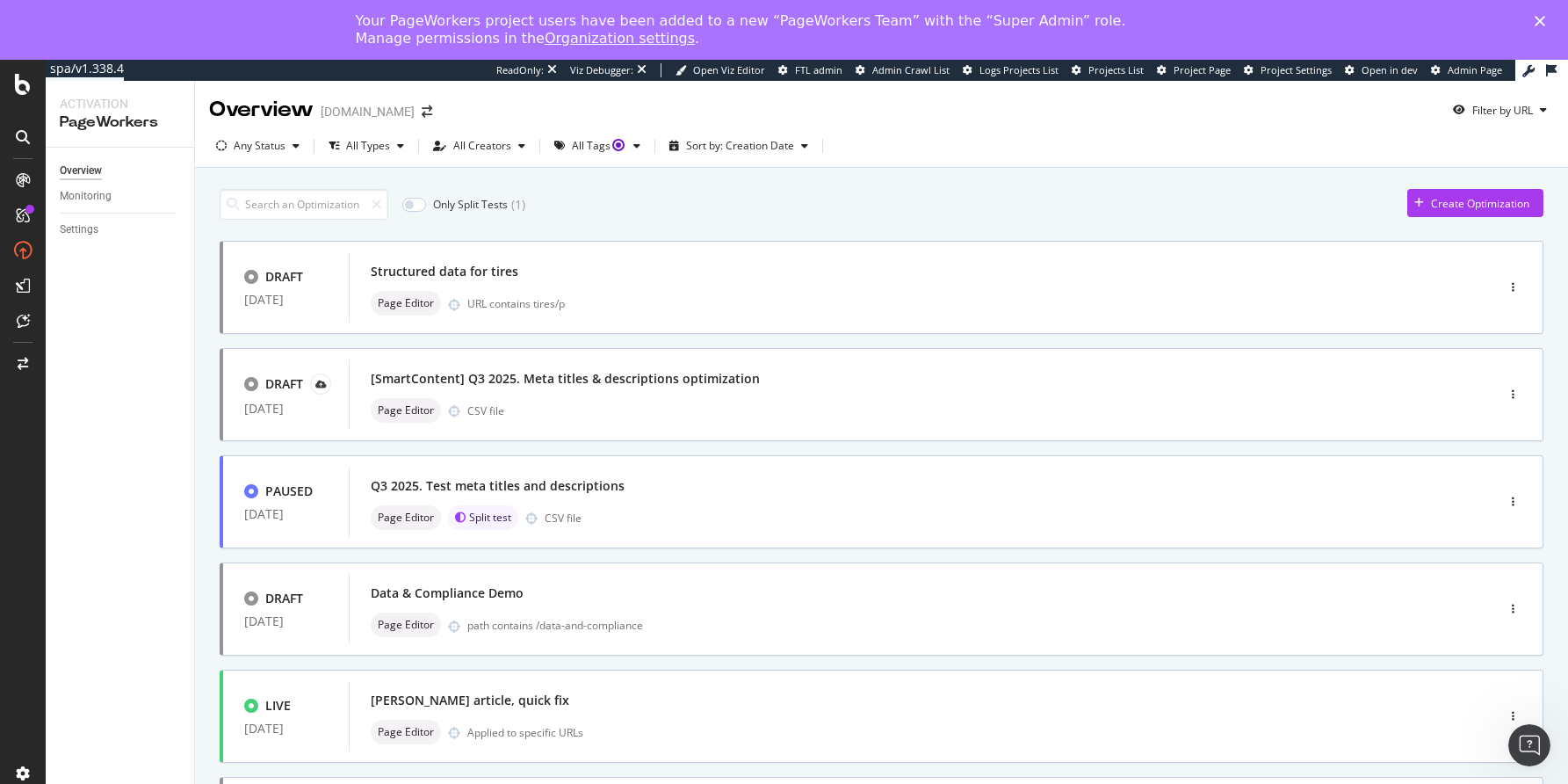
click at [564, 38] on link "Organization settings" at bounding box center [620, 38] width 150 height 17
click at [584, 39] on link "Organization settings" at bounding box center [620, 38] width 150 height 17
click at [545, 42] on link "Organization settings" at bounding box center [620, 38] width 150 height 17
click at [557, 41] on link "Organization settings" at bounding box center [620, 38] width 150 height 17
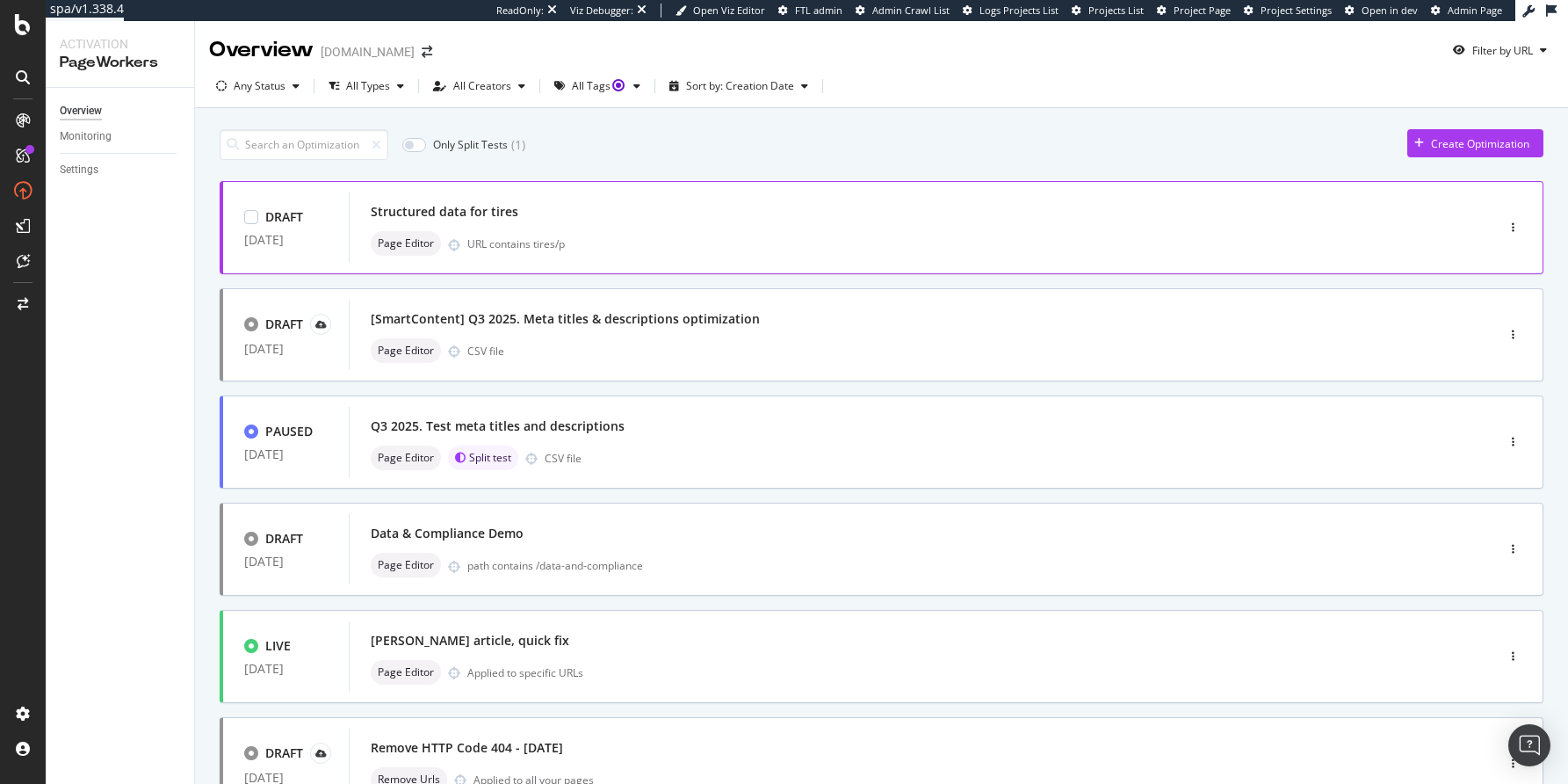
click at [415, 213] on div "Structured data for tires" at bounding box center [445, 211] width 148 height 18
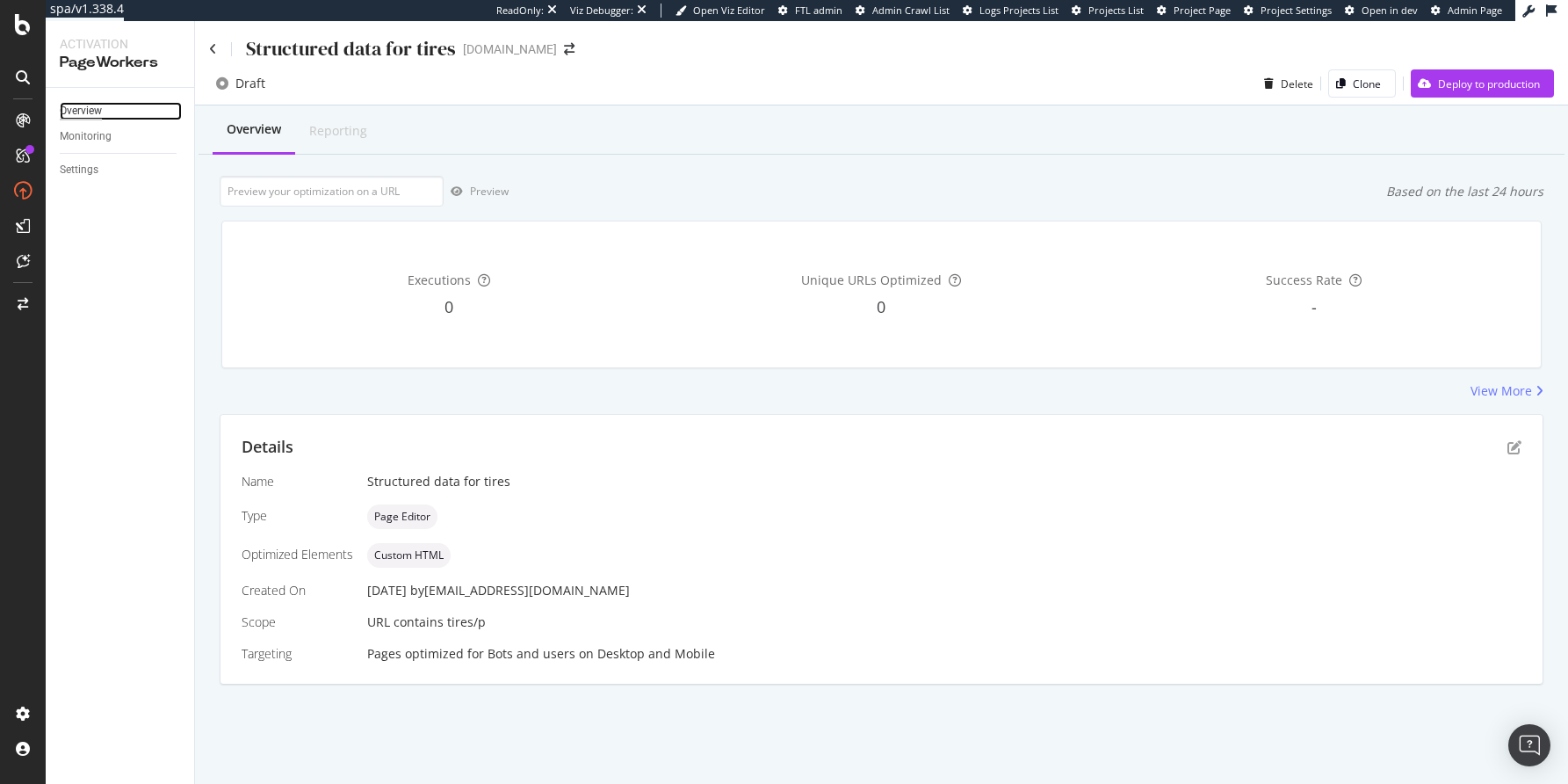
click at [85, 115] on div "Overview" at bounding box center [80, 111] width 42 height 19
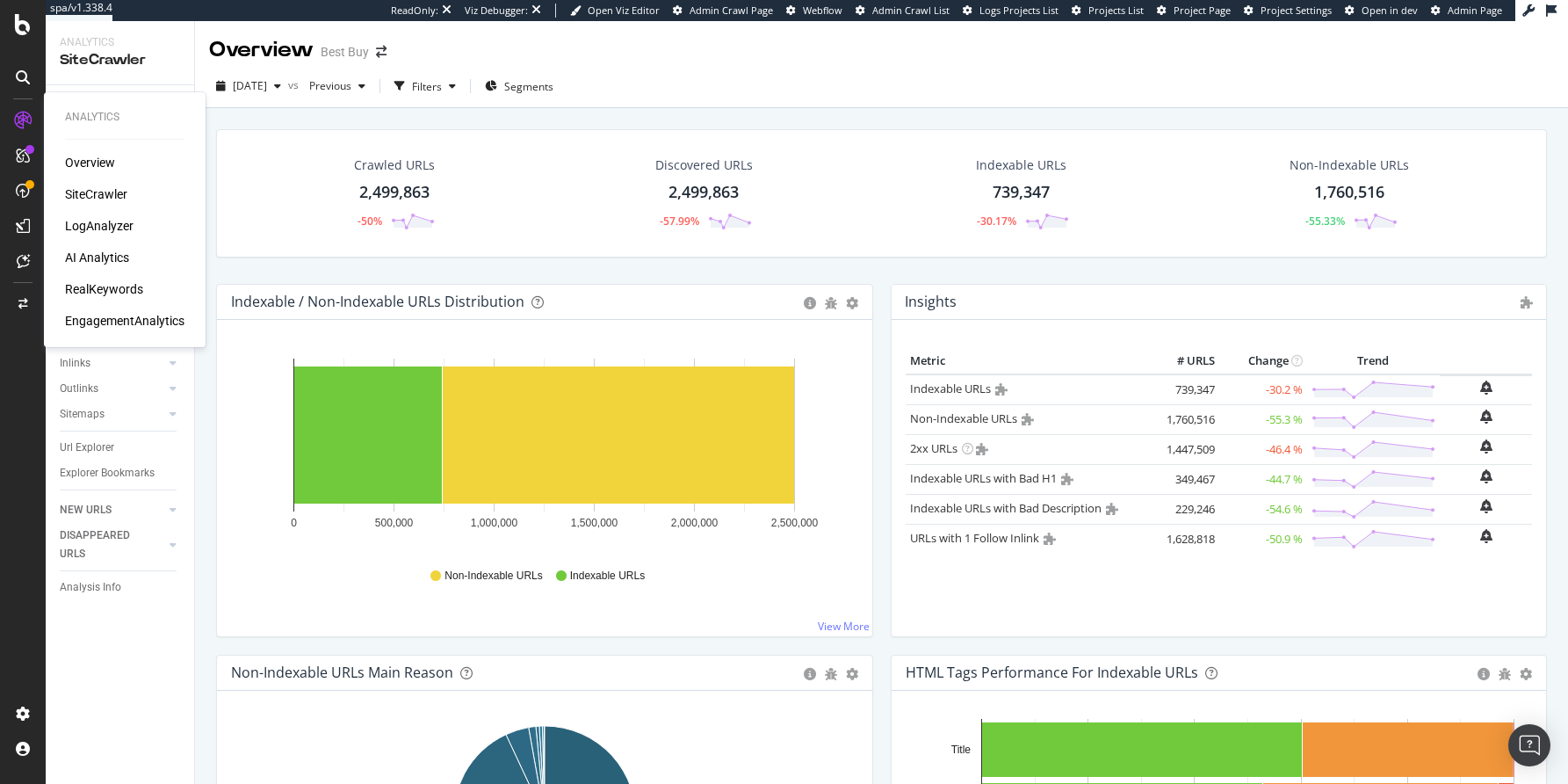
click at [96, 257] on div "AI Analytics" at bounding box center [97, 257] width 64 height 18
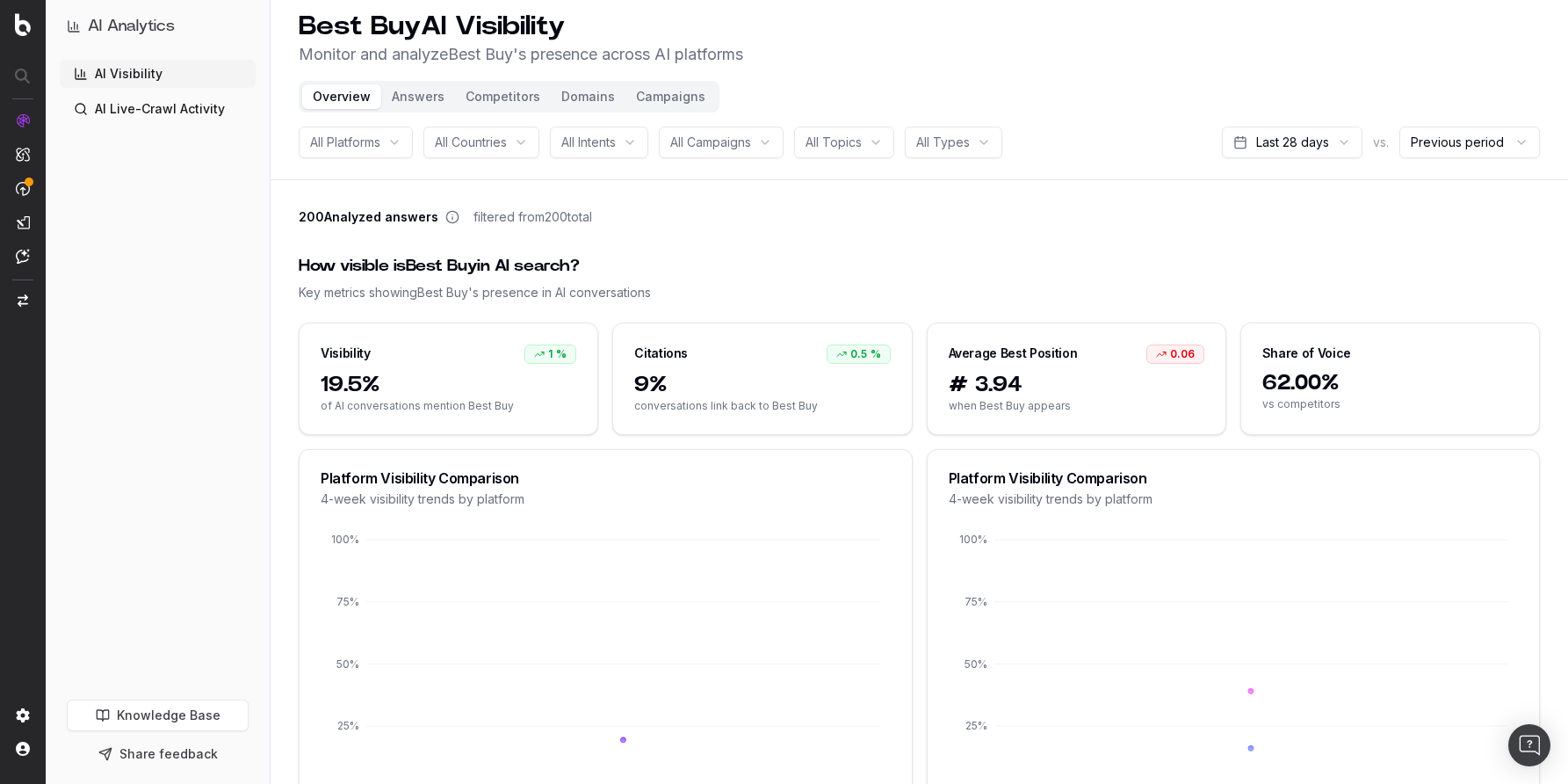
scroll to position [9, 0]
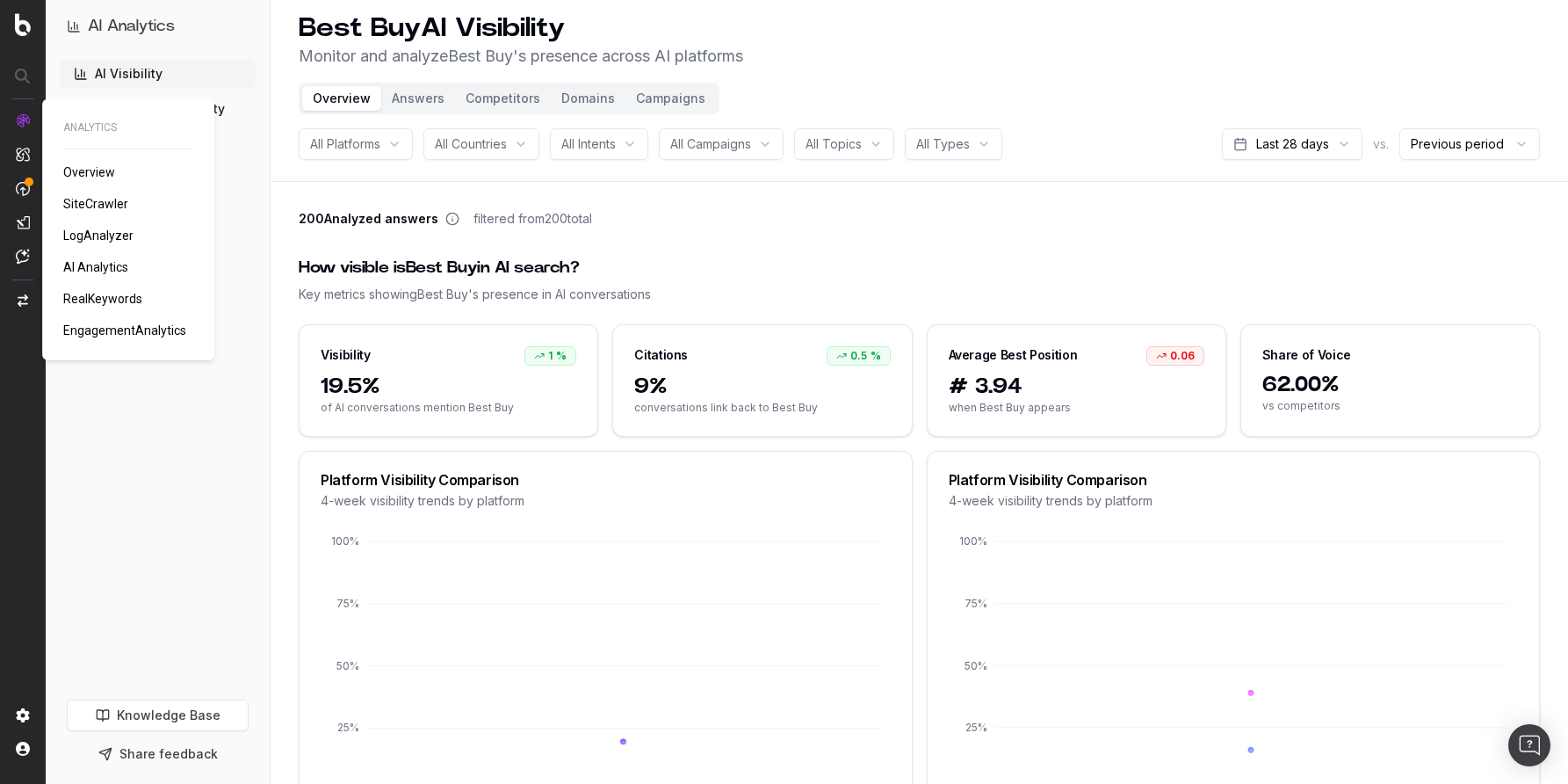
click at [86, 170] on span "Overview" at bounding box center [89, 172] width 52 height 14
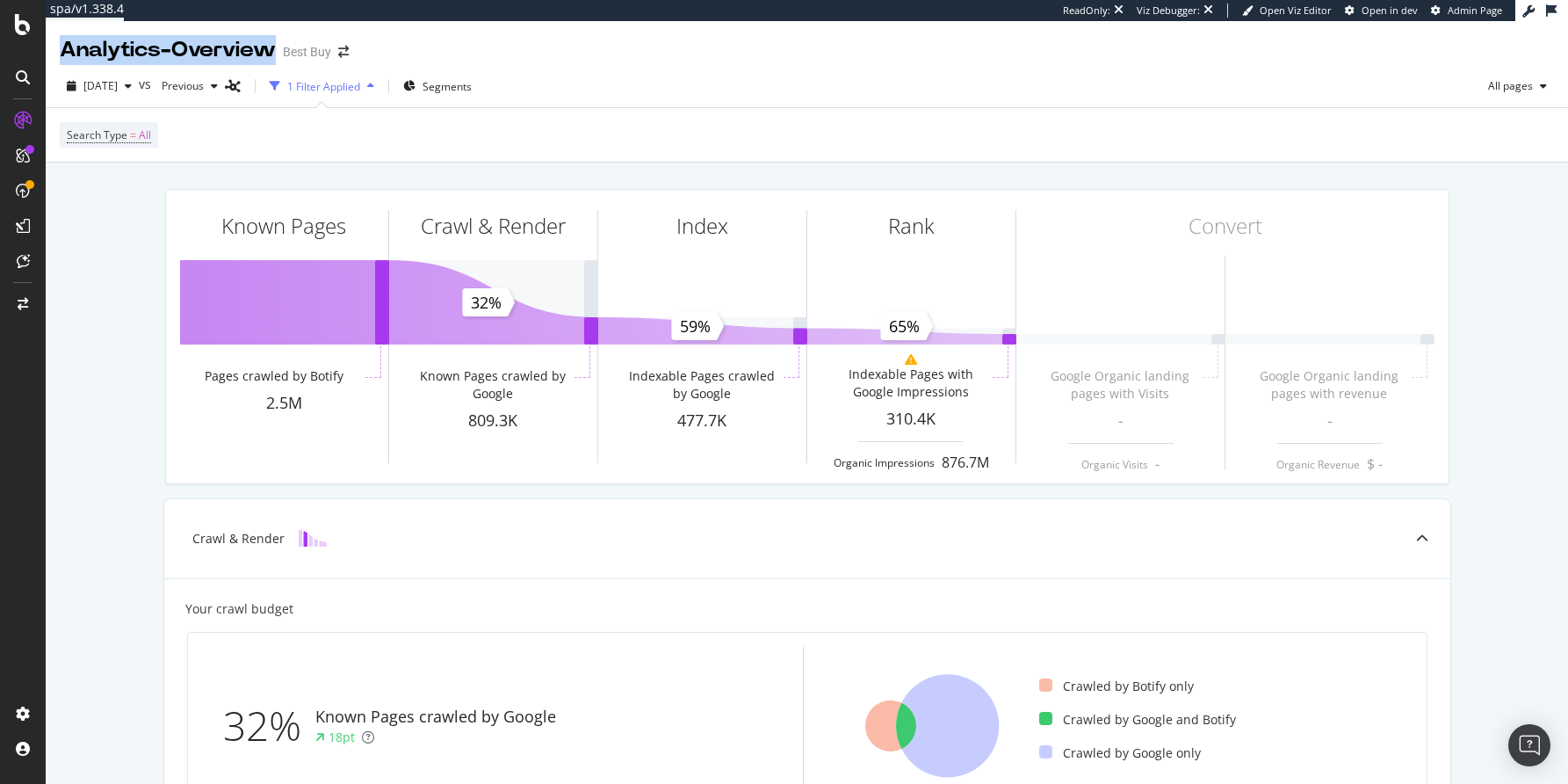
drag, startPoint x: 66, startPoint y: 51, endPoint x: 286, endPoint y: 45, distance: 220.1
click at [275, 46] on div "Analytics - Overview" at bounding box center [167, 50] width 216 height 30
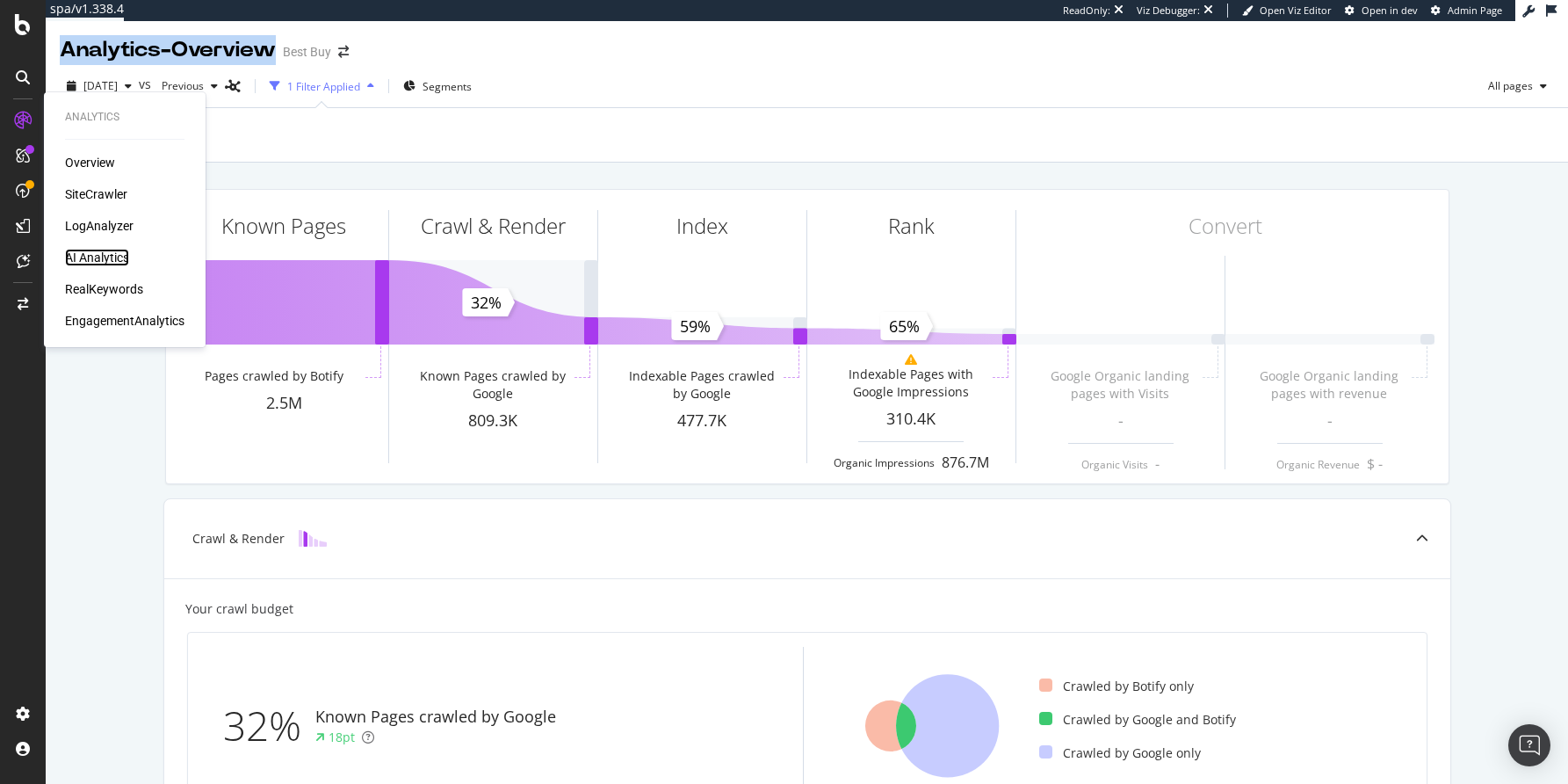
click at [94, 264] on div "AI Analytics" at bounding box center [97, 257] width 64 height 18
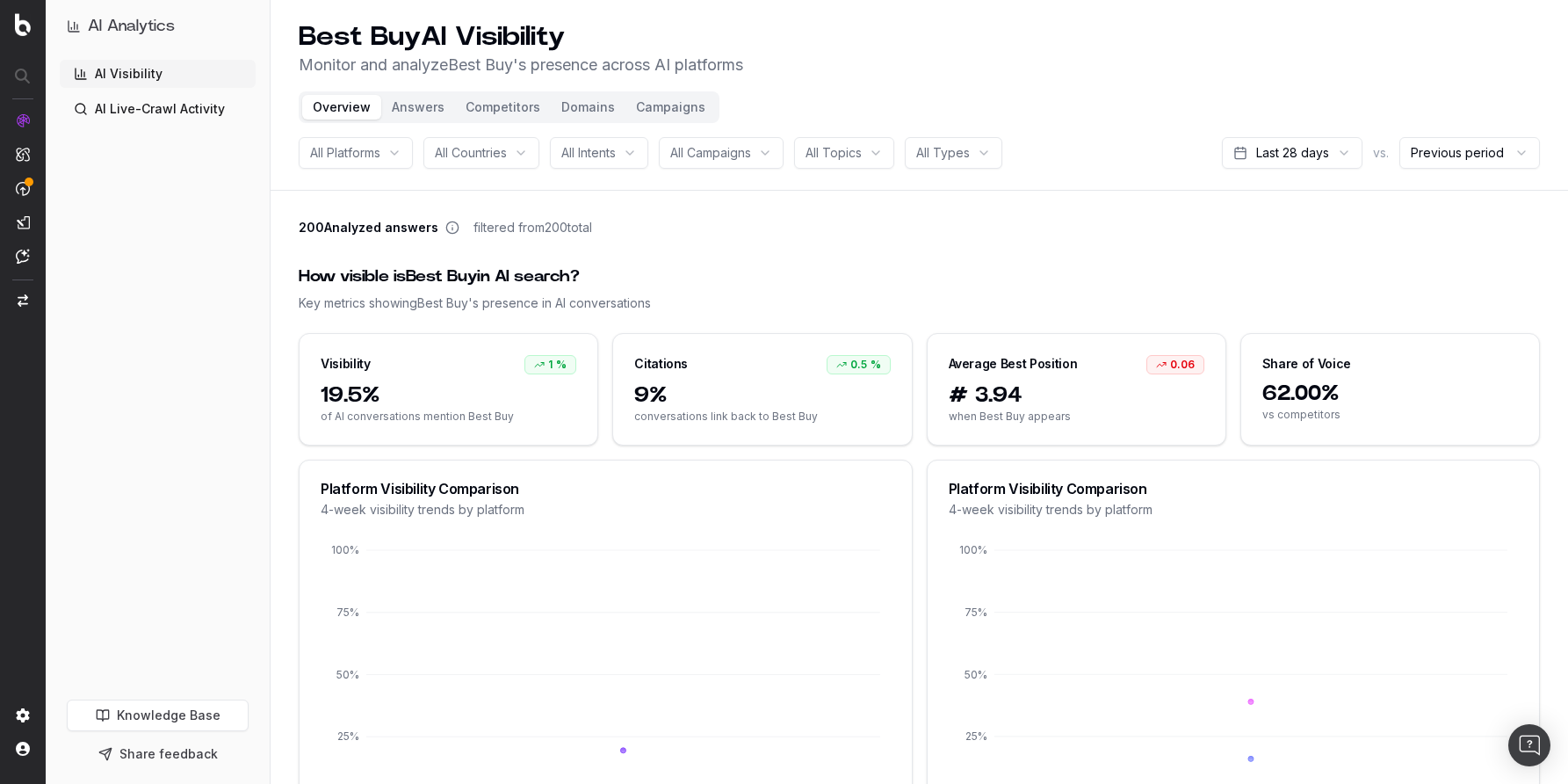
drag, startPoint x: 300, startPoint y: 32, endPoint x: 572, endPoint y: 31, distance: 272.0
click at [572, 31] on h1 "Best Buy AI Visibility" at bounding box center [521, 37] width 445 height 31
drag, startPoint x: 467, startPoint y: 62, endPoint x: 771, endPoint y: 65, distance: 304.0
click at [771, 65] on div "Best Buy AI Visibility Monitor and analyze Best Buy 's presence across AI platf…" at bounding box center [919, 50] width 1241 height 56
click at [763, 234] on div "200 Analyzed answers filtered from 200 total" at bounding box center [919, 231] width 1241 height 24
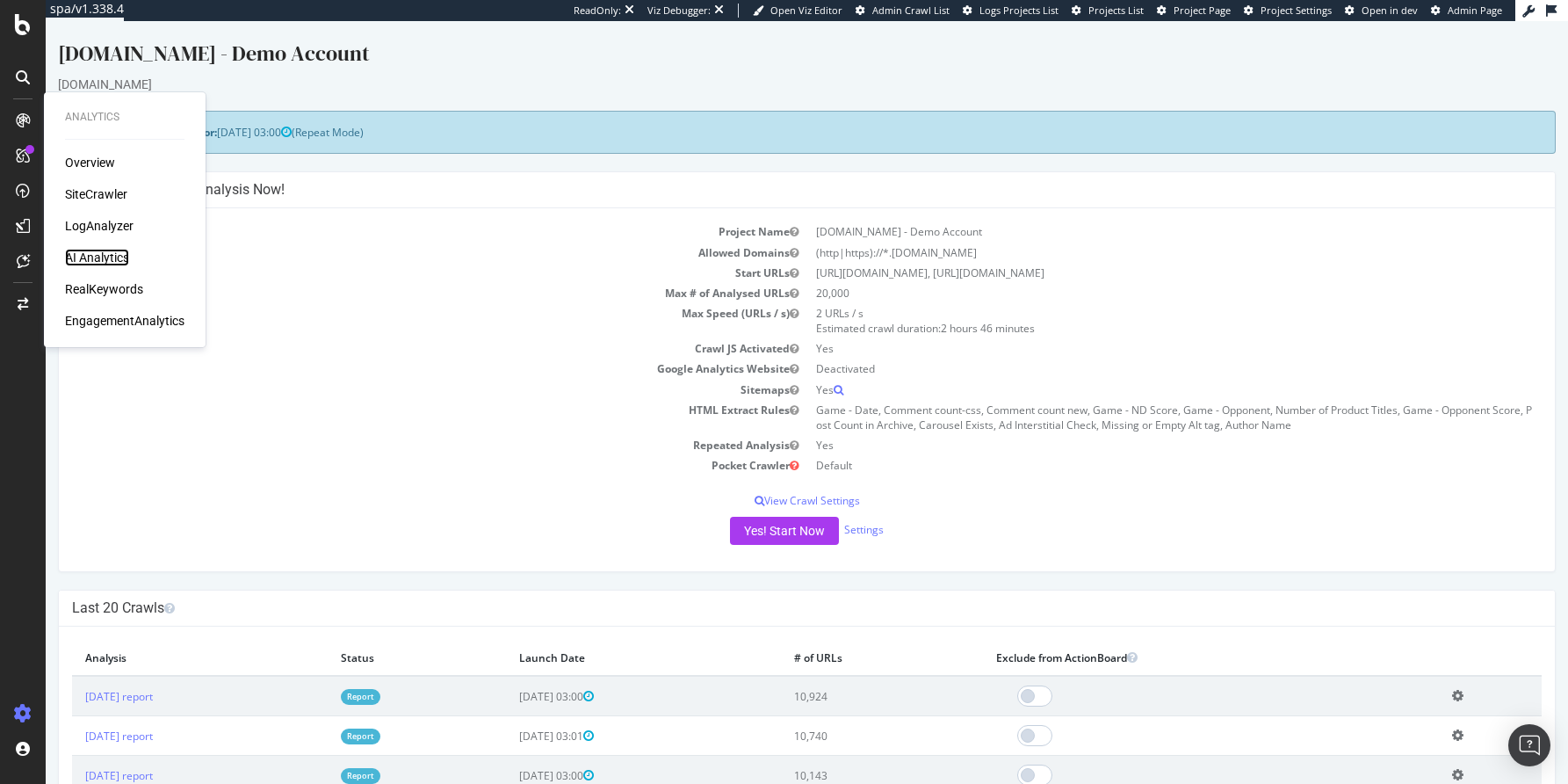
click at [110, 263] on div "AI Analytics" at bounding box center [97, 257] width 64 height 18
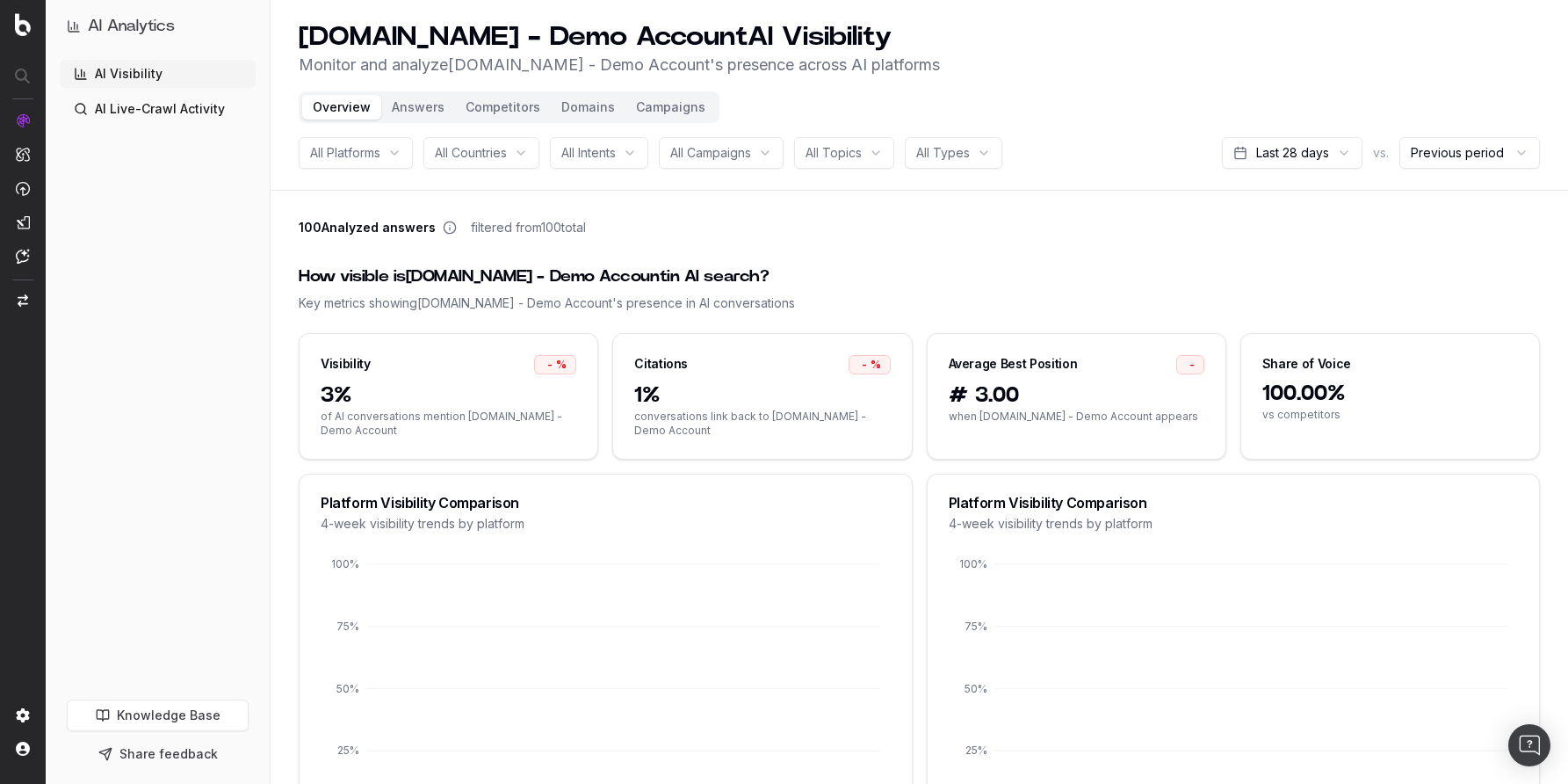
scroll to position [2, 0]
